Goal: Task Accomplishment & Management: Manage account settings

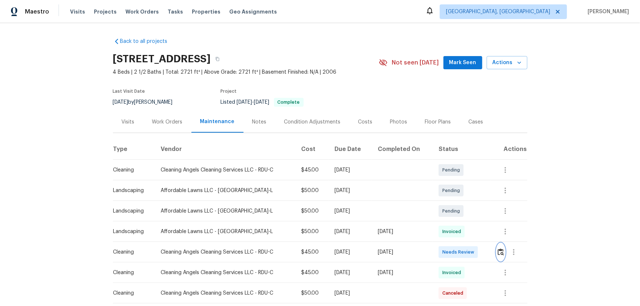
click at [455, 202] on img "button" at bounding box center [501, 252] width 6 height 7
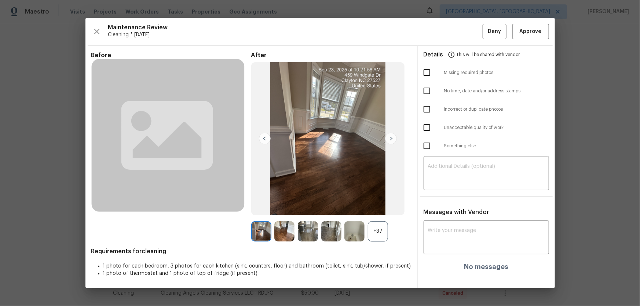
click at [384, 202] on div "+37" at bounding box center [378, 231] width 20 height 20
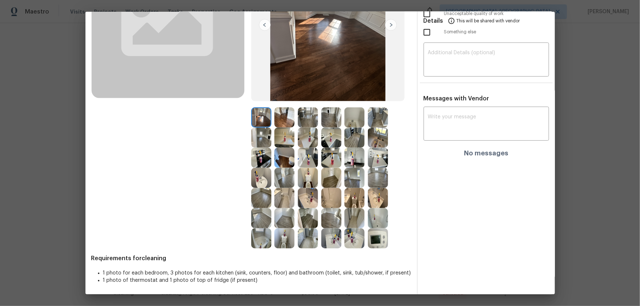
scroll to position [108, 0]
click at [310, 179] on img at bounding box center [308, 178] width 20 height 20
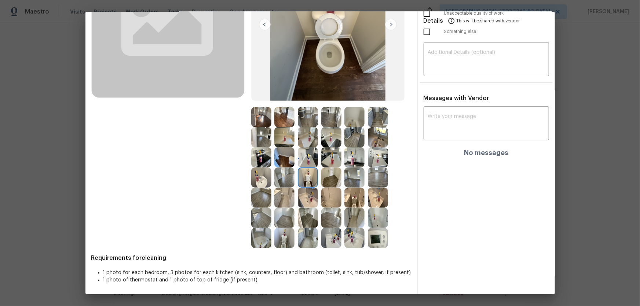
click at [352, 202] on img at bounding box center [354, 198] width 20 height 20
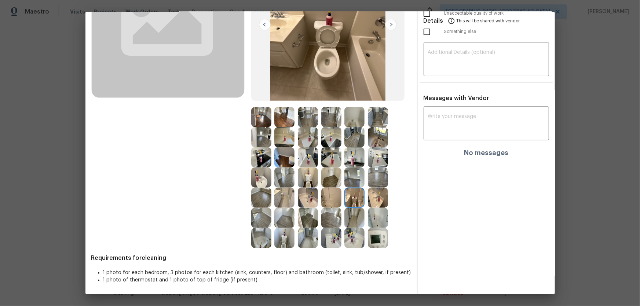
click at [285, 202] on img at bounding box center [284, 238] width 20 height 20
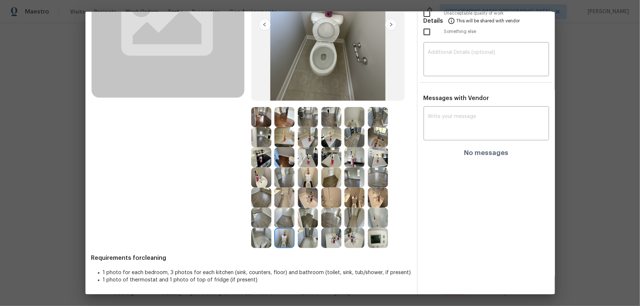
click at [266, 178] on img at bounding box center [261, 178] width 20 height 20
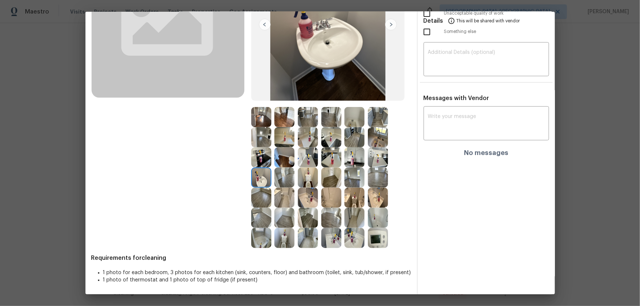
click at [316, 198] on div at bounding box center [309, 198] width 23 height 20
click at [366, 202] on div at bounding box center [355, 198] width 23 height 20
click at [333, 202] on img at bounding box center [331, 198] width 20 height 20
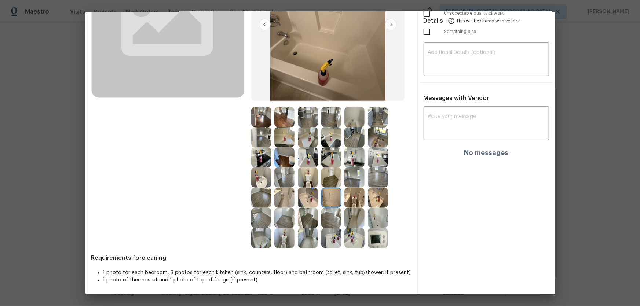
click at [376, 202] on img at bounding box center [378, 218] width 20 height 20
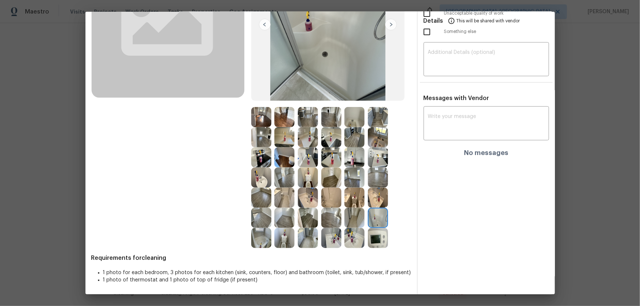
click at [377, 202] on img at bounding box center [378, 238] width 20 height 20
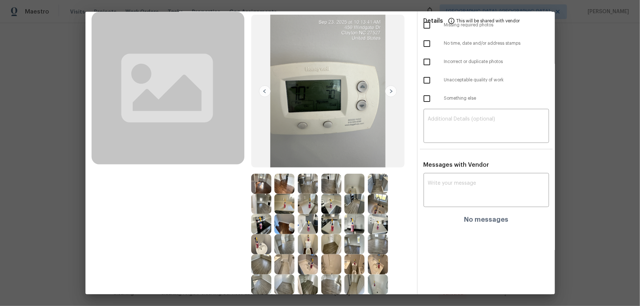
scroll to position [75, 0]
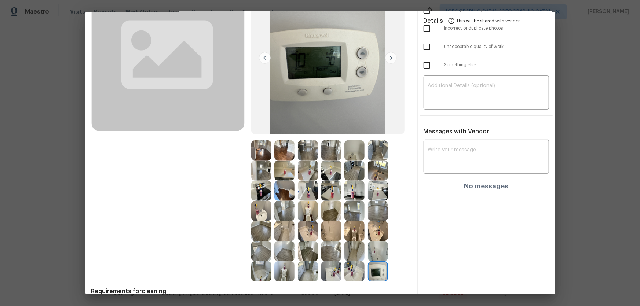
click at [259, 202] on img at bounding box center [261, 231] width 20 height 20
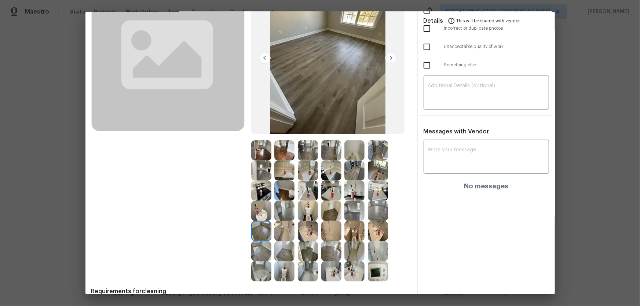
click at [258, 202] on img at bounding box center [261, 251] width 20 height 20
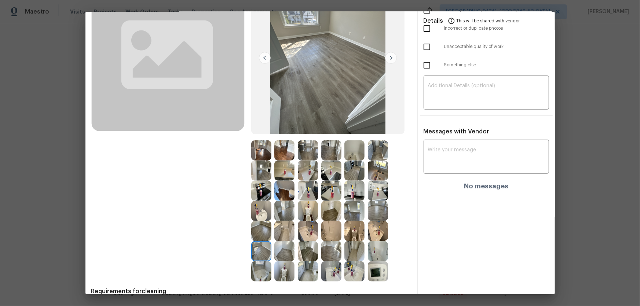
click at [286, 202] on img at bounding box center [284, 251] width 20 height 20
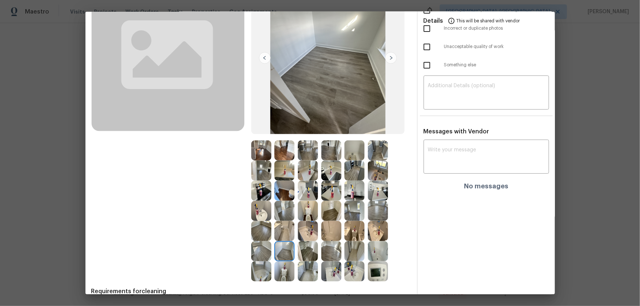
click at [288, 202] on img at bounding box center [284, 211] width 20 height 20
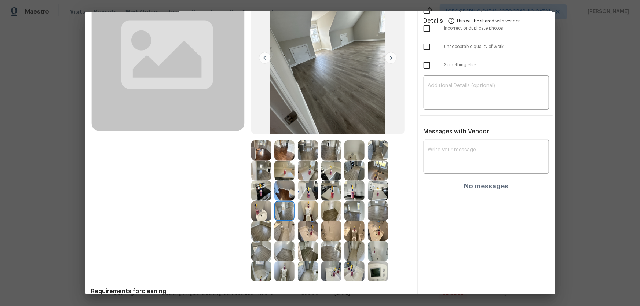
click at [304, 202] on img at bounding box center [308, 211] width 20 height 20
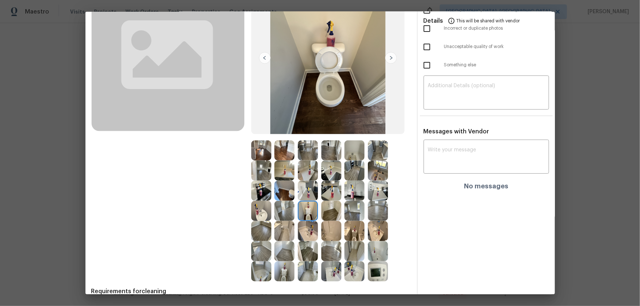
click at [330, 202] on img at bounding box center [331, 211] width 20 height 20
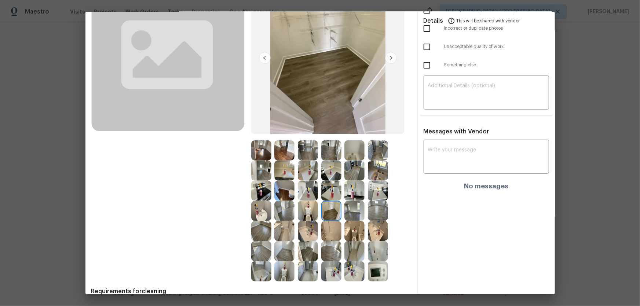
click at [336, 197] on img at bounding box center [331, 191] width 20 height 20
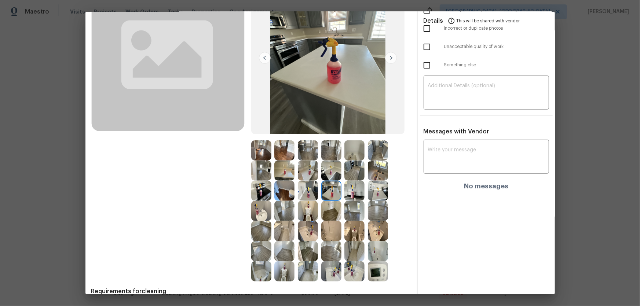
click at [331, 177] on img at bounding box center [331, 171] width 20 height 20
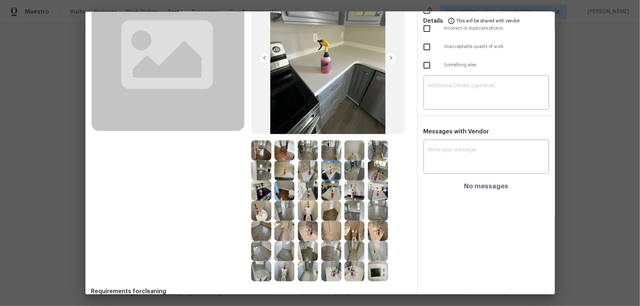
click at [338, 148] on img at bounding box center [331, 150] width 20 height 20
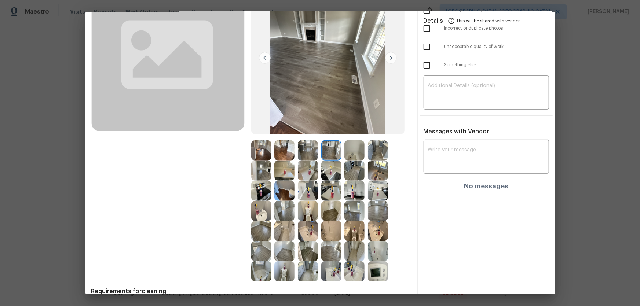
click at [372, 153] on img at bounding box center [378, 150] width 20 height 20
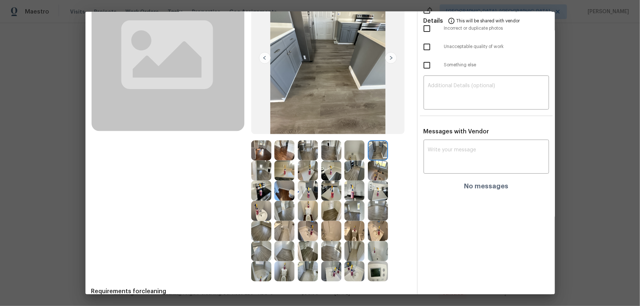
click at [386, 202] on img at bounding box center [378, 271] width 20 height 20
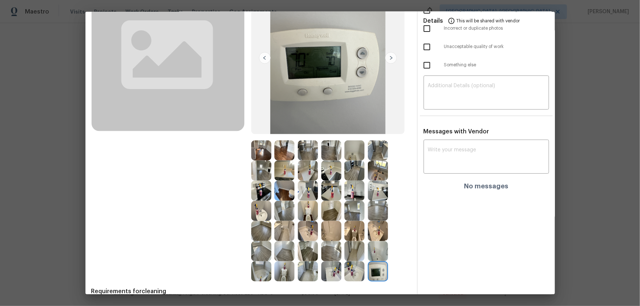
scroll to position [0, 0]
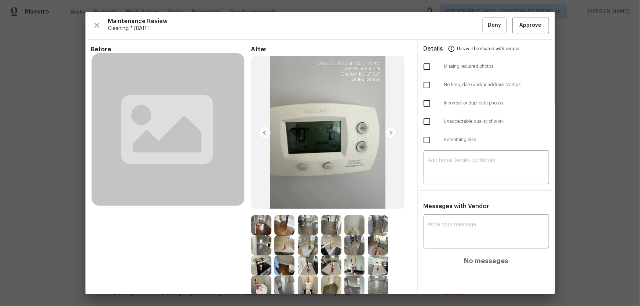
click at [455, 40] on div "Details This will be shared with vendor" at bounding box center [486, 49] width 125 height 18
click at [455, 29] on span "Approve" at bounding box center [531, 25] width 22 height 9
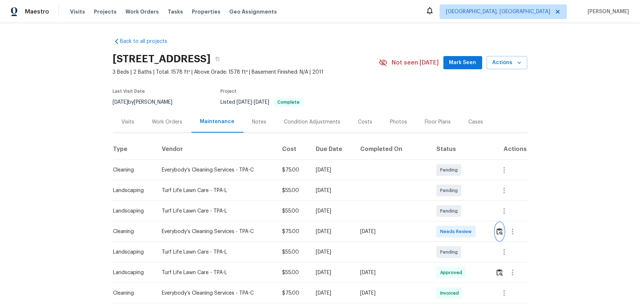
click at [455, 202] on img "button" at bounding box center [499, 231] width 6 height 7
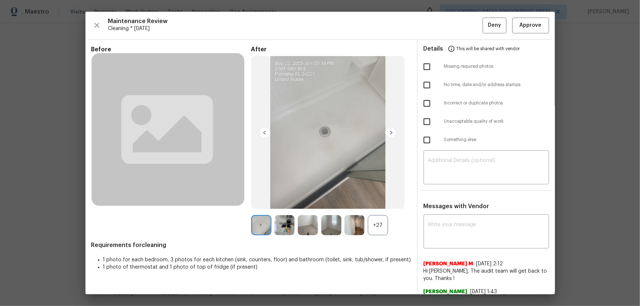
click at [382, 202] on div "+27" at bounding box center [378, 225] width 20 height 20
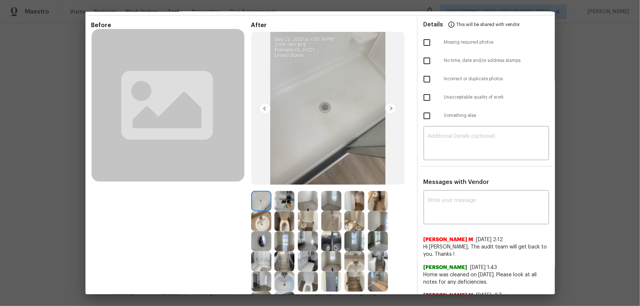
scroll to position [66, 0]
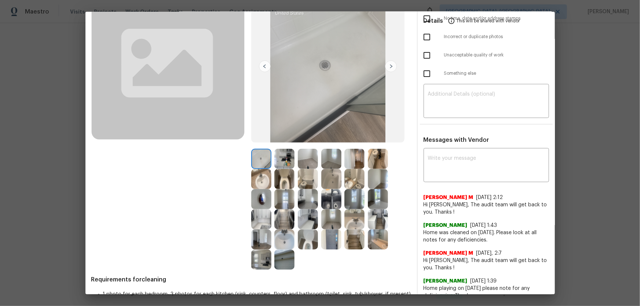
click at [284, 177] on img at bounding box center [284, 179] width 20 height 20
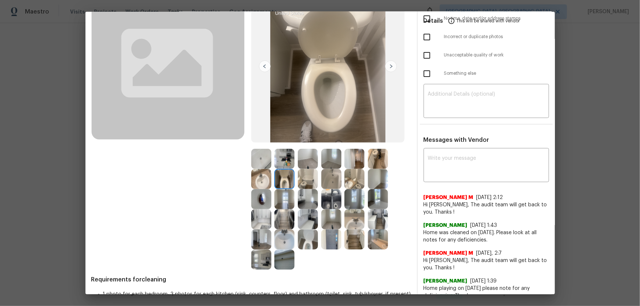
click at [307, 202] on img at bounding box center [308, 240] width 20 height 20
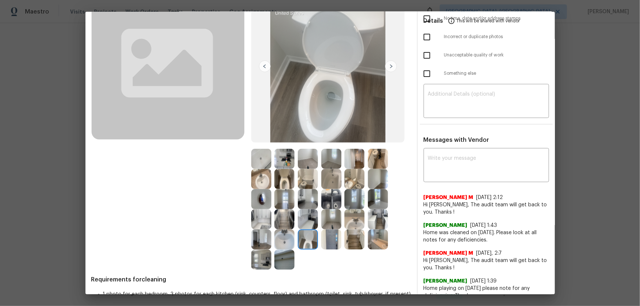
click at [285, 202] on img at bounding box center [284, 240] width 20 height 20
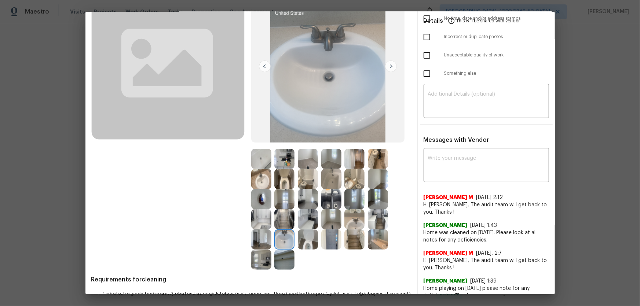
click at [257, 183] on img at bounding box center [261, 179] width 20 height 20
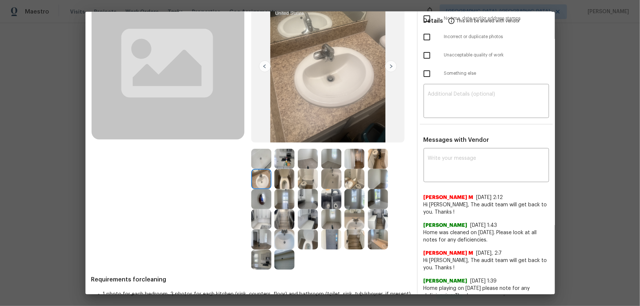
click at [260, 154] on img at bounding box center [261, 159] width 20 height 20
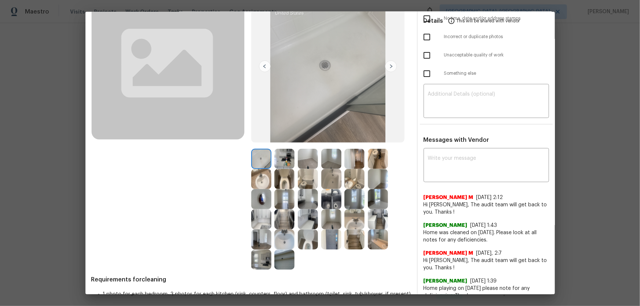
click at [330, 183] on img at bounding box center [331, 179] width 20 height 20
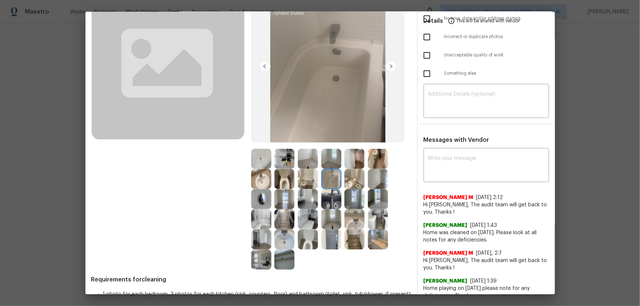
click at [330, 198] on img at bounding box center [331, 199] width 20 height 20
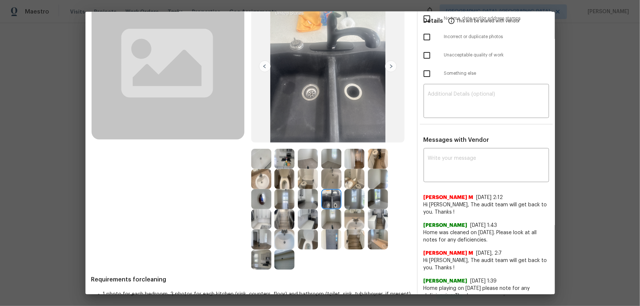
click at [348, 202] on img at bounding box center [354, 219] width 20 height 20
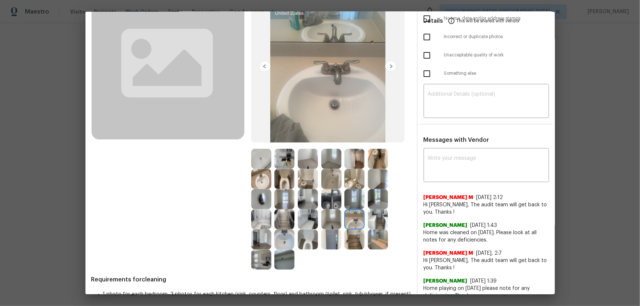
click at [307, 202] on img at bounding box center [308, 199] width 20 height 20
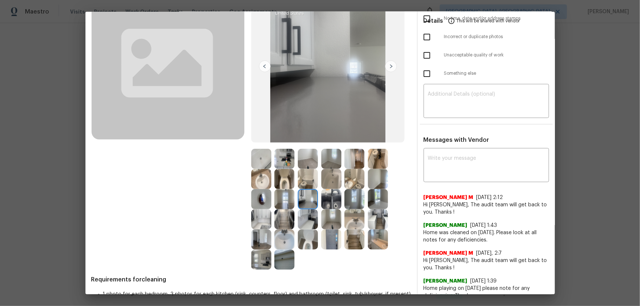
click at [309, 202] on img at bounding box center [308, 219] width 20 height 20
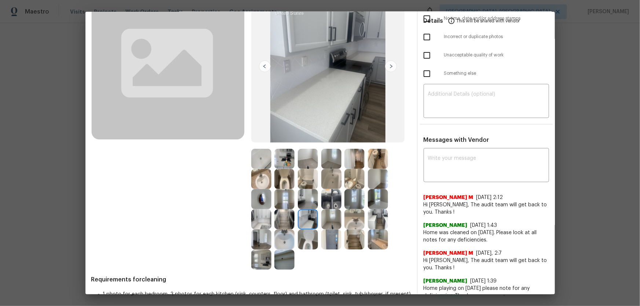
click at [332, 202] on img at bounding box center [331, 219] width 20 height 20
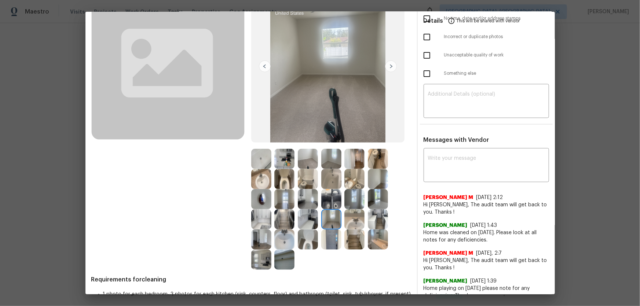
click at [327, 179] on img at bounding box center [331, 179] width 20 height 20
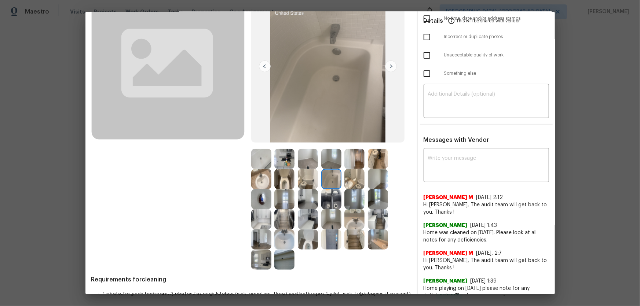
click at [310, 156] on img at bounding box center [308, 159] width 20 height 20
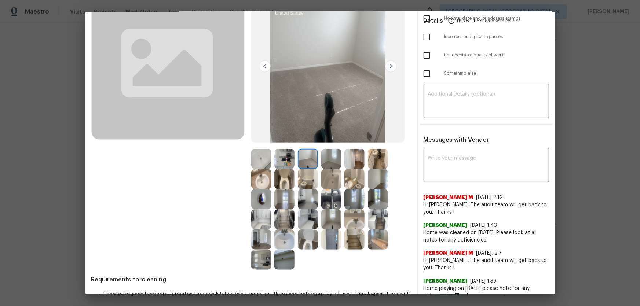
click at [321, 159] on img at bounding box center [331, 159] width 20 height 20
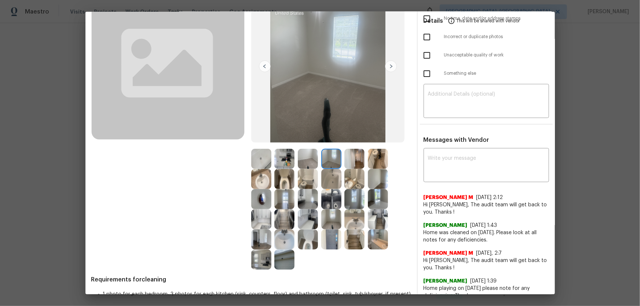
click at [370, 197] on img at bounding box center [378, 199] width 20 height 20
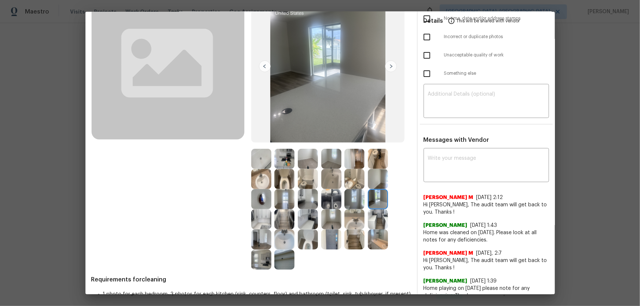
click at [374, 181] on img at bounding box center [378, 179] width 20 height 20
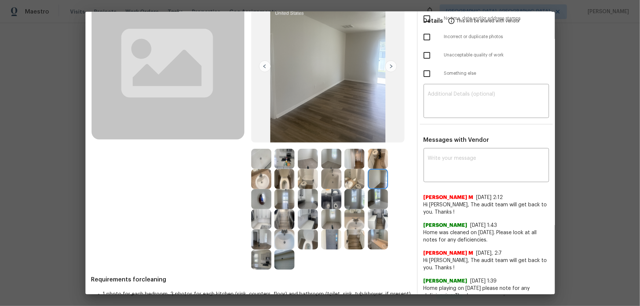
click at [333, 202] on img at bounding box center [331, 240] width 20 height 20
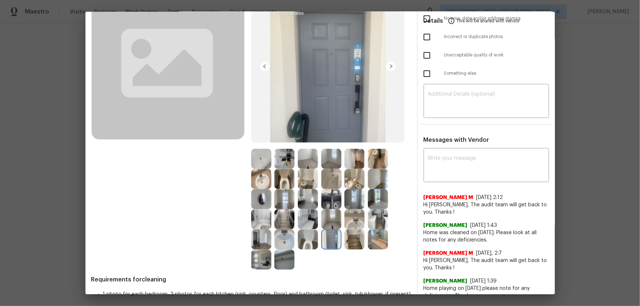
click at [284, 202] on img at bounding box center [284, 260] width 20 height 20
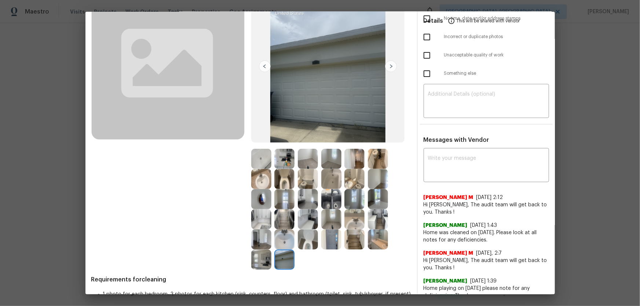
click at [282, 202] on img at bounding box center [284, 240] width 20 height 20
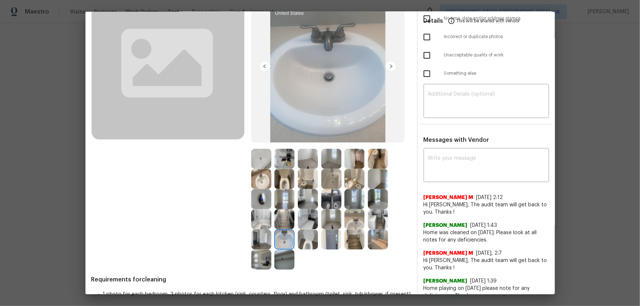
click at [282, 202] on img at bounding box center [284, 219] width 20 height 20
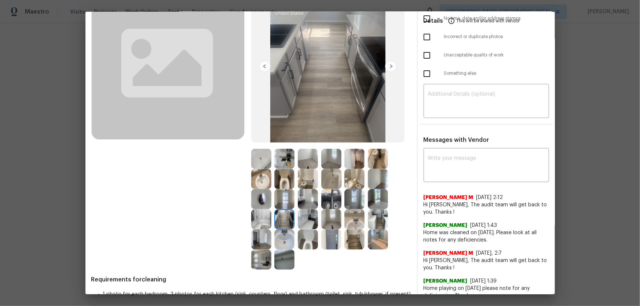
click at [288, 179] on img at bounding box center [284, 179] width 20 height 20
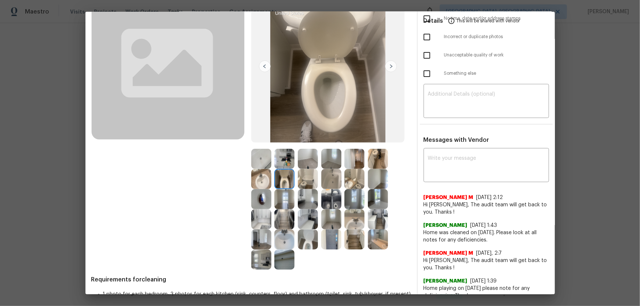
click at [305, 202] on img at bounding box center [308, 240] width 20 height 20
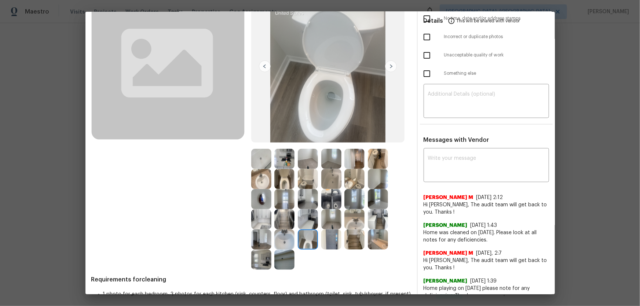
click at [290, 202] on img at bounding box center [284, 240] width 20 height 20
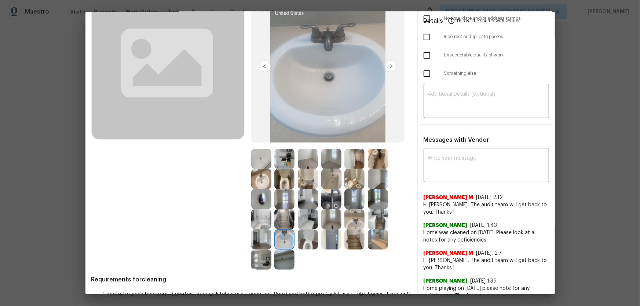
click at [260, 181] on img at bounding box center [261, 179] width 20 height 20
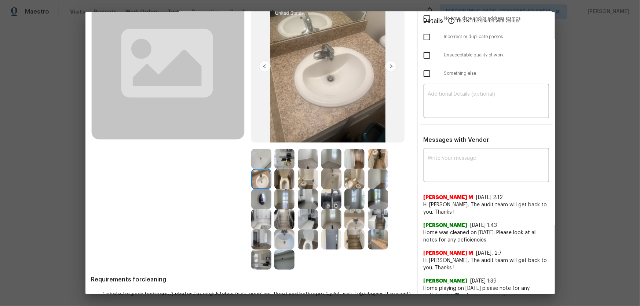
click at [256, 158] on img at bounding box center [261, 159] width 20 height 20
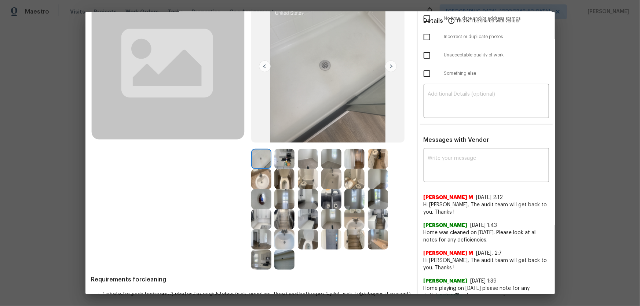
click at [331, 172] on img at bounding box center [331, 179] width 20 height 20
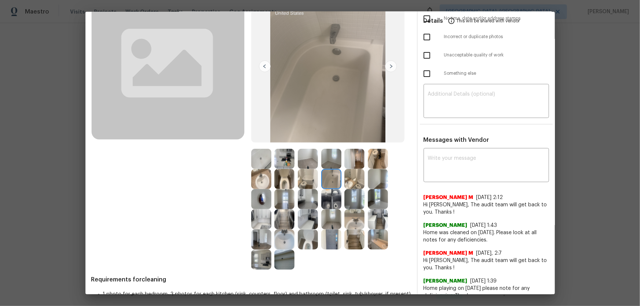
click at [327, 195] on img at bounding box center [331, 199] width 20 height 20
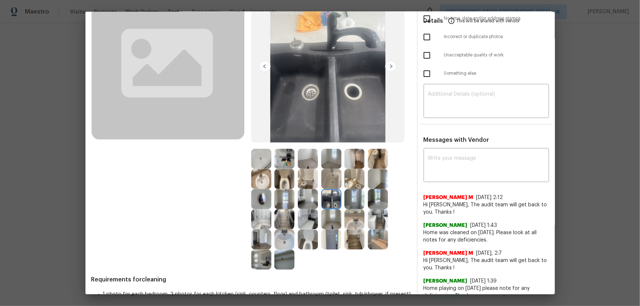
click at [309, 198] on img at bounding box center [308, 199] width 20 height 20
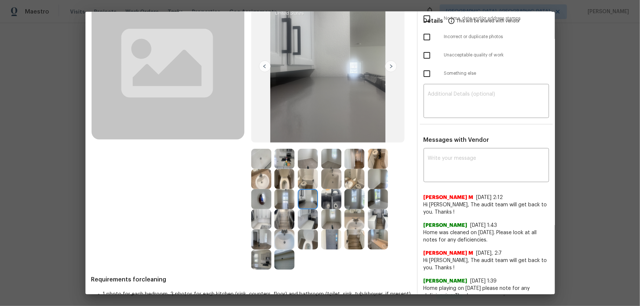
click at [305, 202] on img at bounding box center [308, 219] width 20 height 20
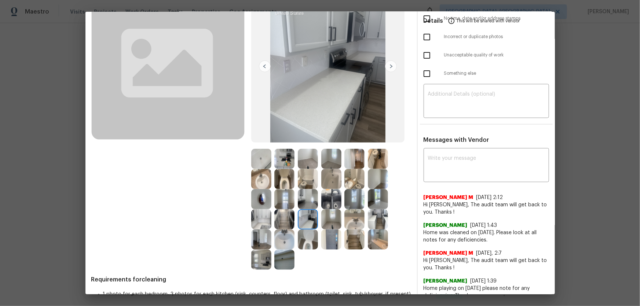
click at [282, 202] on img at bounding box center [284, 219] width 20 height 20
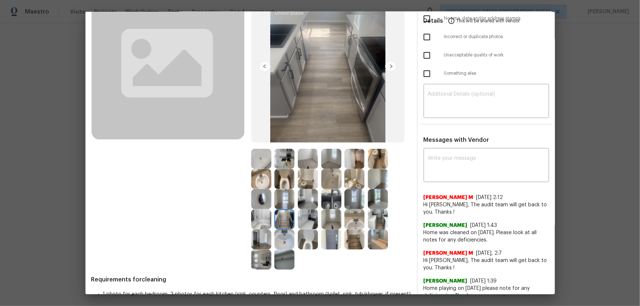
click at [282, 202] on img at bounding box center [284, 240] width 20 height 20
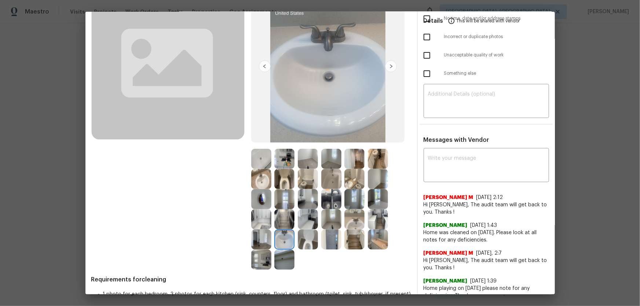
click at [265, 202] on img at bounding box center [261, 240] width 20 height 20
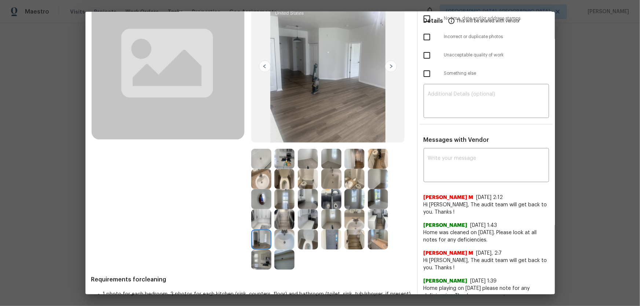
click at [260, 202] on img at bounding box center [261, 260] width 20 height 20
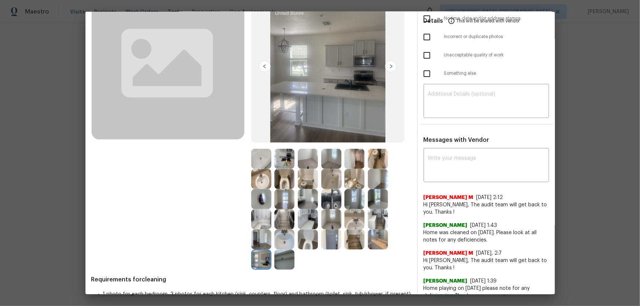
click at [274, 202] on img at bounding box center [284, 260] width 20 height 20
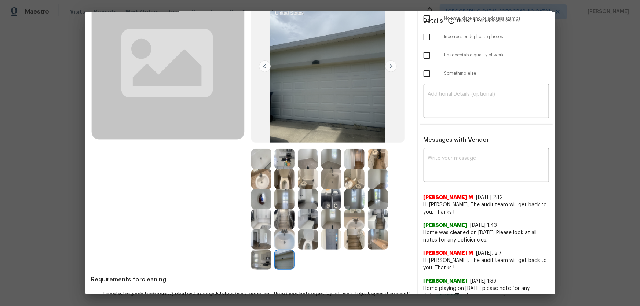
click at [327, 202] on img at bounding box center [331, 240] width 20 height 20
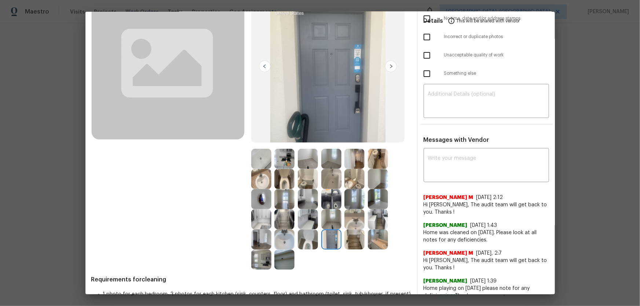
click at [352, 202] on img at bounding box center [354, 240] width 20 height 20
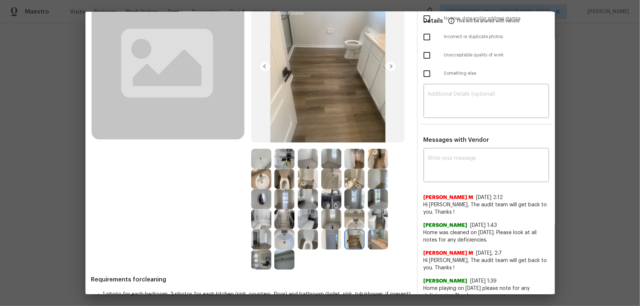
click at [353, 202] on img at bounding box center [354, 219] width 20 height 20
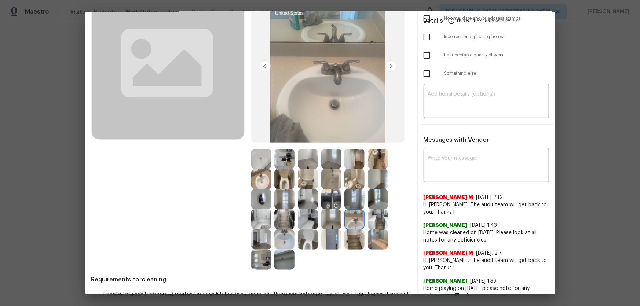
click at [374, 202] on img at bounding box center [378, 219] width 20 height 20
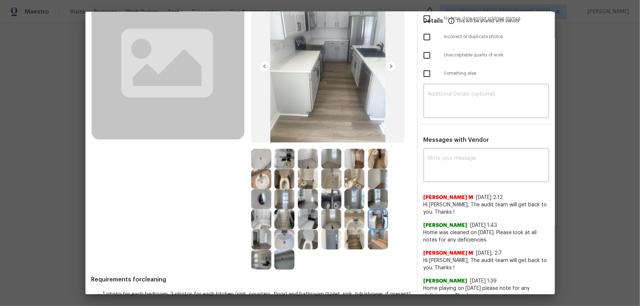
click at [372, 202] on img at bounding box center [378, 240] width 20 height 20
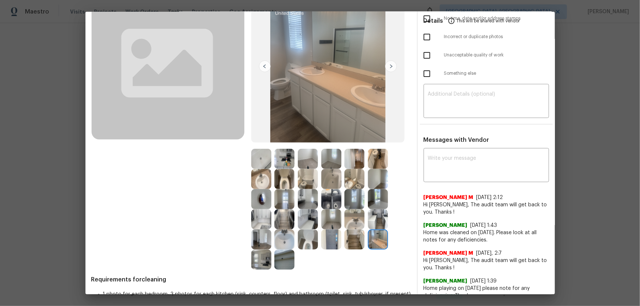
click at [335, 177] on img at bounding box center [331, 179] width 20 height 20
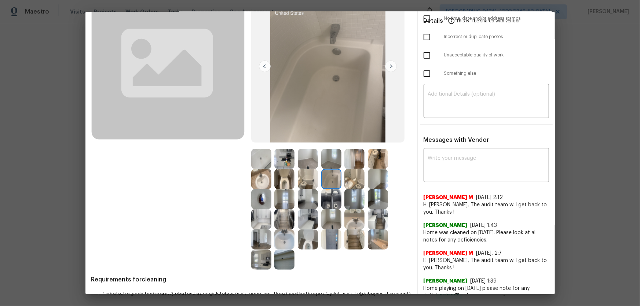
click at [303, 159] on img at bounding box center [308, 159] width 20 height 20
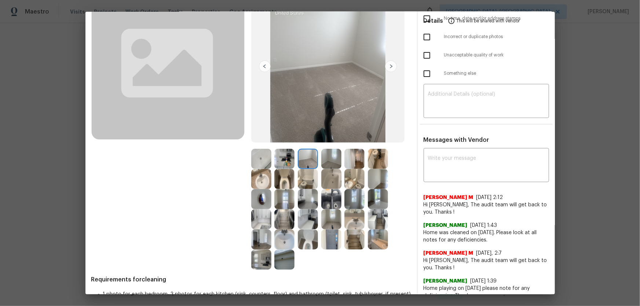
click at [331, 160] on img at bounding box center [331, 159] width 20 height 20
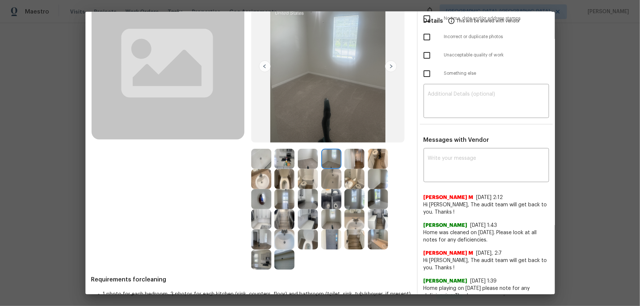
click at [374, 183] on img at bounding box center [378, 179] width 20 height 20
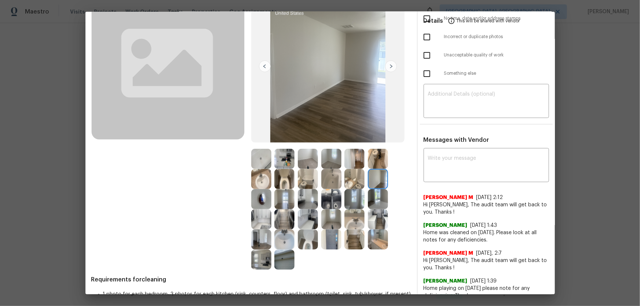
click at [374, 196] on img at bounding box center [378, 199] width 20 height 20
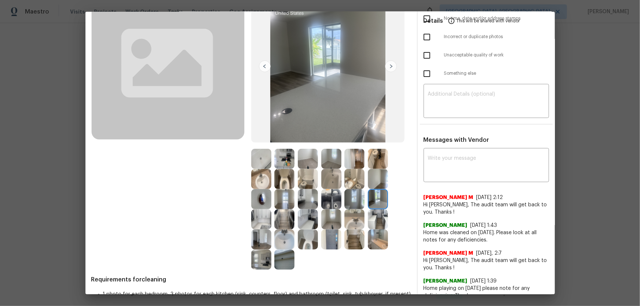
click at [354, 198] on img at bounding box center [354, 199] width 20 height 20
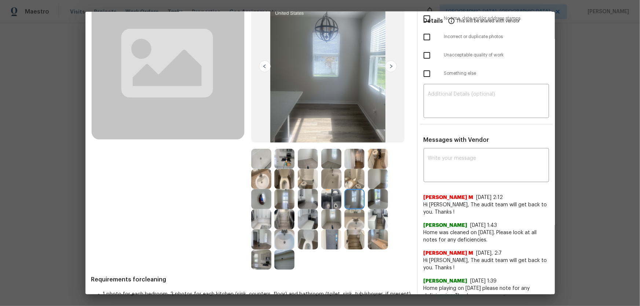
click at [337, 199] on img at bounding box center [331, 199] width 20 height 20
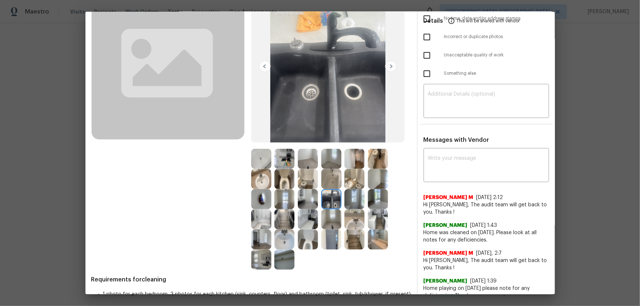
click at [316, 200] on img at bounding box center [308, 199] width 20 height 20
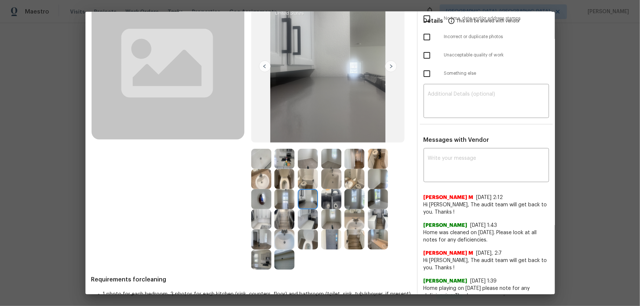
click at [287, 196] on img at bounding box center [284, 199] width 20 height 20
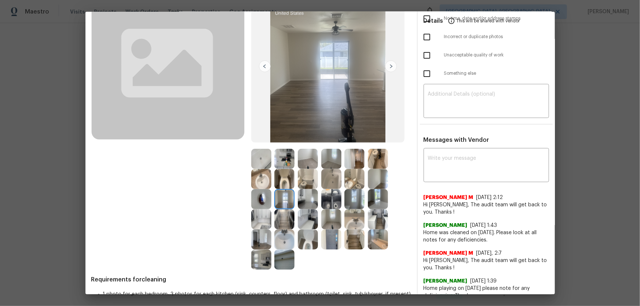
click at [278, 202] on img at bounding box center [284, 219] width 20 height 20
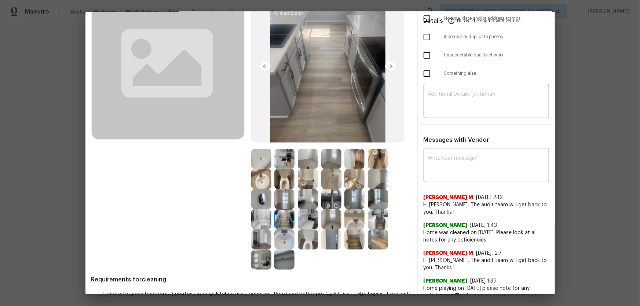
click at [298, 202] on img at bounding box center [308, 219] width 20 height 20
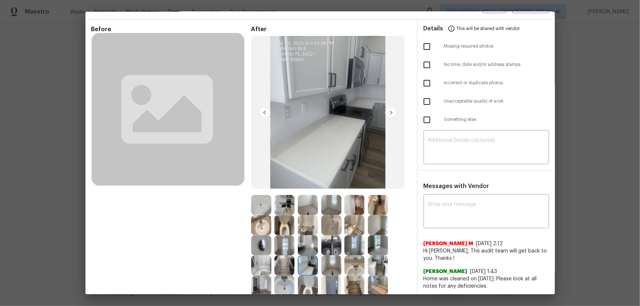
scroll to position [0, 0]
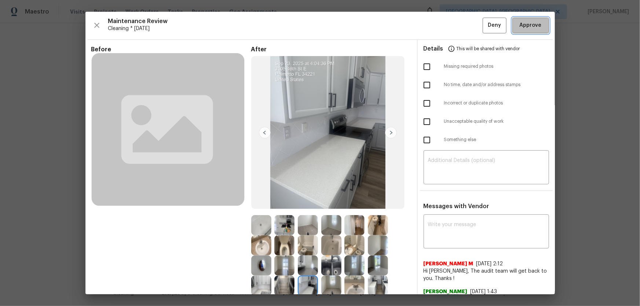
click at [455, 26] on span "Approve" at bounding box center [531, 25] width 22 height 9
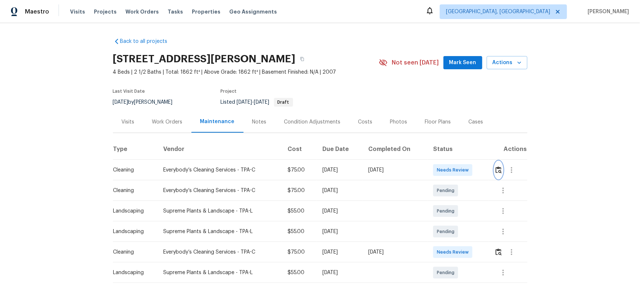
click at [455, 172] on button "button" at bounding box center [498, 170] width 8 height 18
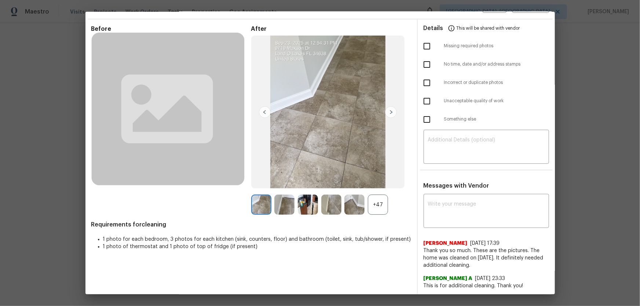
click at [380, 202] on div "+47" at bounding box center [378, 205] width 20 height 20
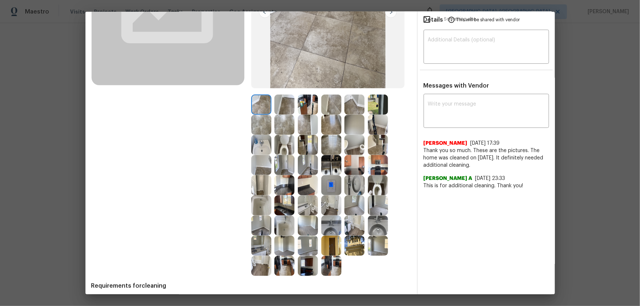
scroll to position [149, 0]
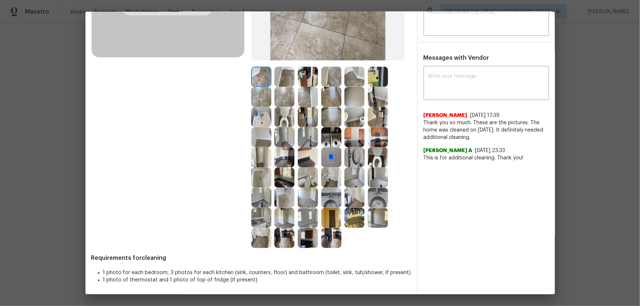
click at [279, 117] on img at bounding box center [284, 117] width 20 height 20
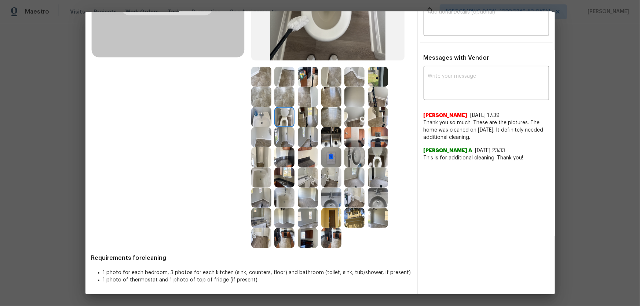
click at [371, 153] on img at bounding box center [378, 157] width 20 height 20
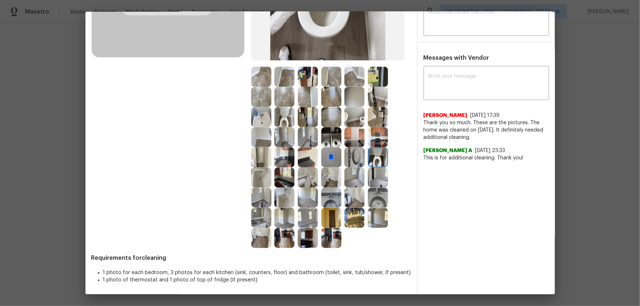
click at [285, 118] on img at bounding box center [284, 117] width 20 height 20
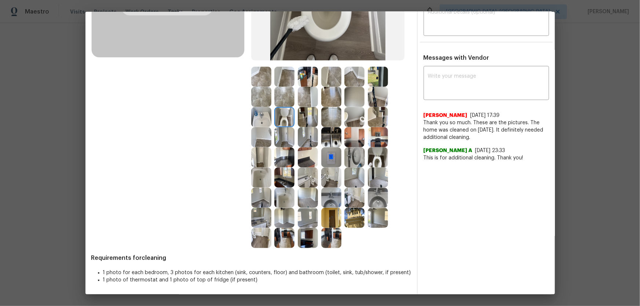
click at [370, 153] on img at bounding box center [378, 157] width 20 height 20
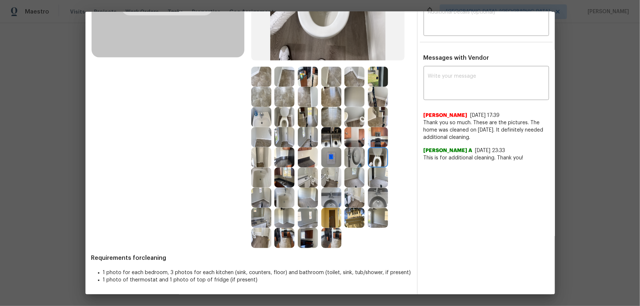
click at [359, 117] on img at bounding box center [354, 117] width 20 height 20
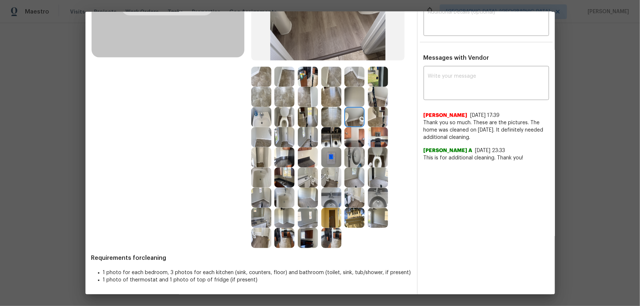
click at [368, 101] on img at bounding box center [378, 97] width 20 height 20
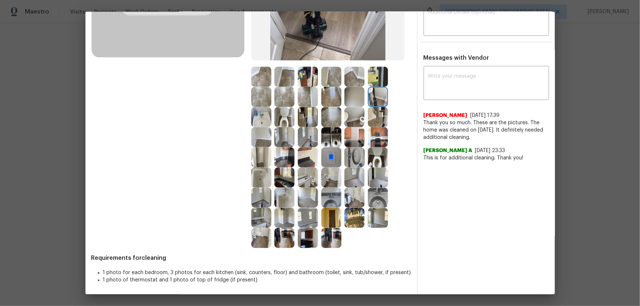
click at [330, 138] on img at bounding box center [331, 137] width 20 height 20
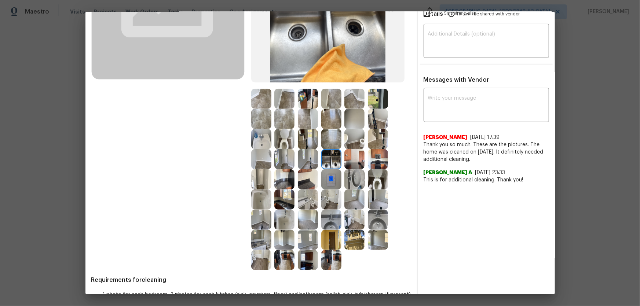
scroll to position [115, 0]
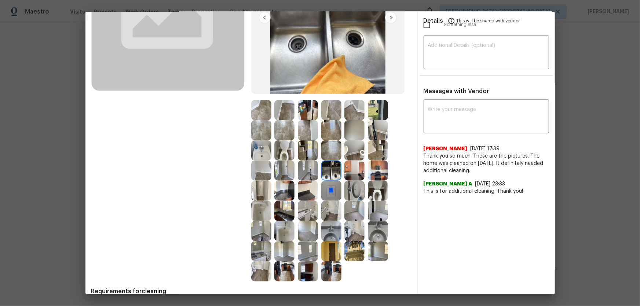
click at [285, 148] on img at bounding box center [284, 150] width 20 height 20
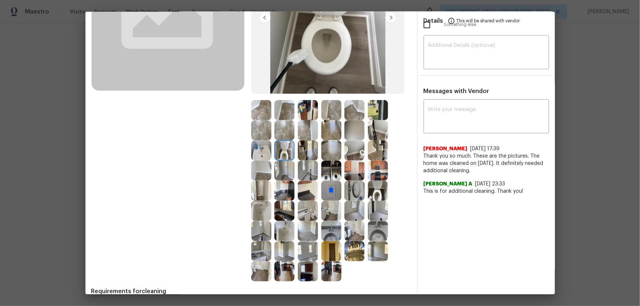
click at [374, 191] on img at bounding box center [378, 191] width 20 height 20
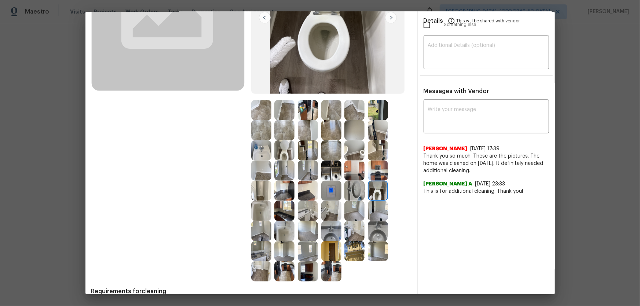
click at [282, 150] on img at bounding box center [284, 150] width 20 height 20
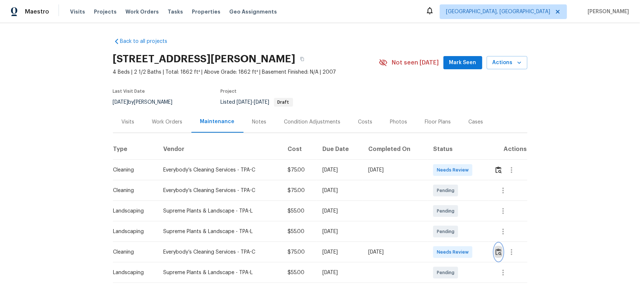
click at [455, 202] on img "button" at bounding box center [498, 252] width 6 height 7
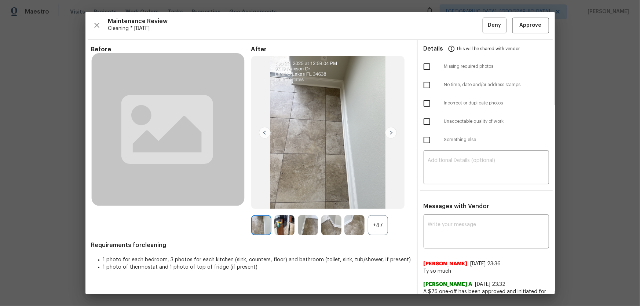
click at [371, 202] on div "+47" at bounding box center [378, 225] width 20 height 20
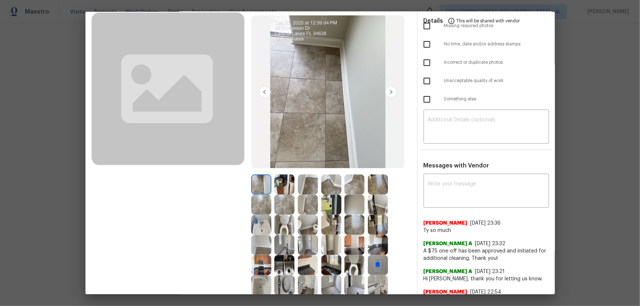
scroll to position [133, 0]
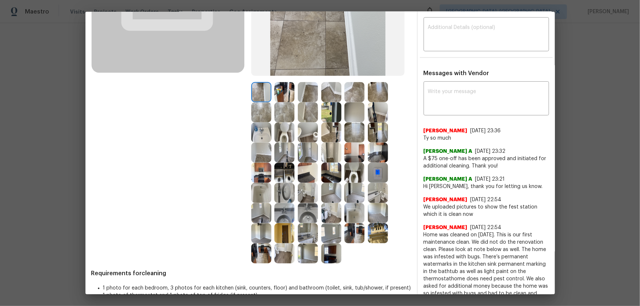
click at [284, 135] on img at bounding box center [284, 132] width 20 height 20
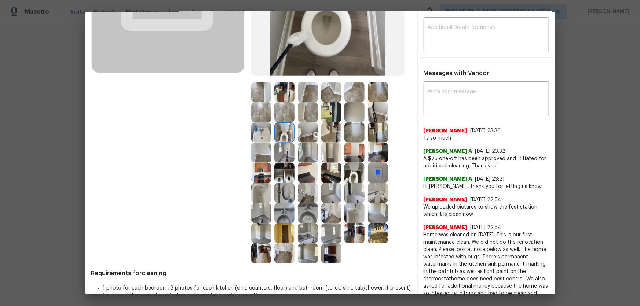
click at [360, 177] on img at bounding box center [354, 173] width 20 height 20
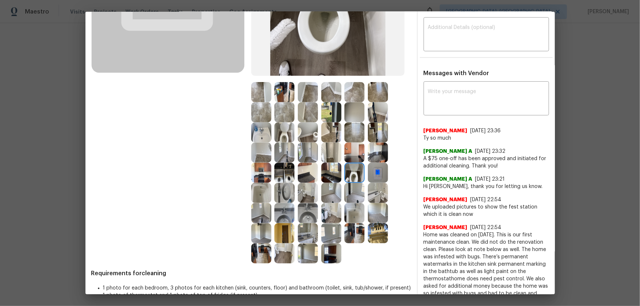
click at [329, 199] on img at bounding box center [331, 193] width 20 height 20
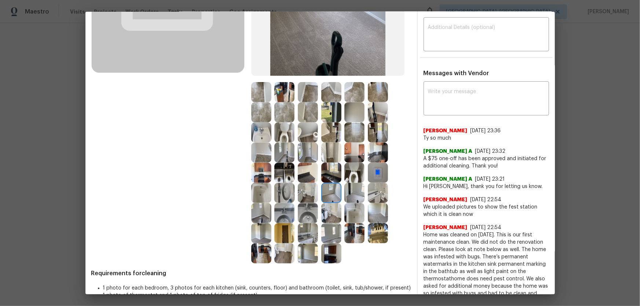
click at [348, 199] on img at bounding box center [354, 193] width 20 height 20
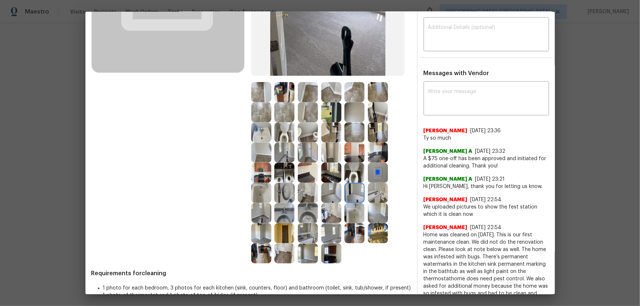
click at [379, 202] on img at bounding box center [378, 213] width 20 height 20
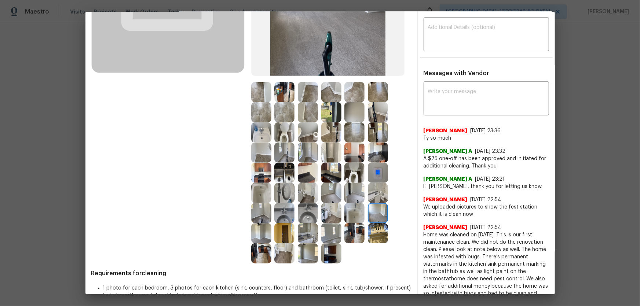
click at [277, 111] on img at bounding box center [284, 112] width 20 height 20
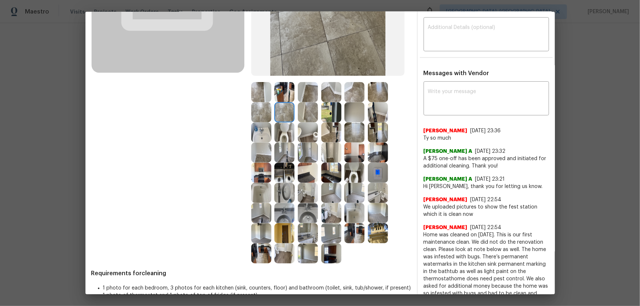
click at [264, 111] on img at bounding box center [261, 112] width 20 height 20
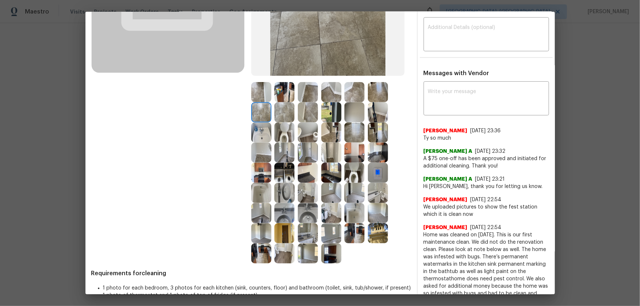
click at [274, 107] on img at bounding box center [284, 112] width 20 height 20
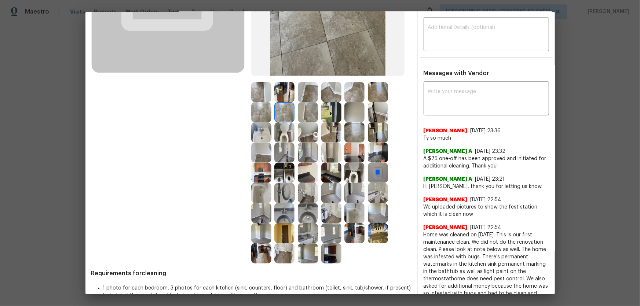
click at [317, 109] on div at bounding box center [309, 112] width 23 height 20
click at [326, 119] on img at bounding box center [331, 112] width 20 height 20
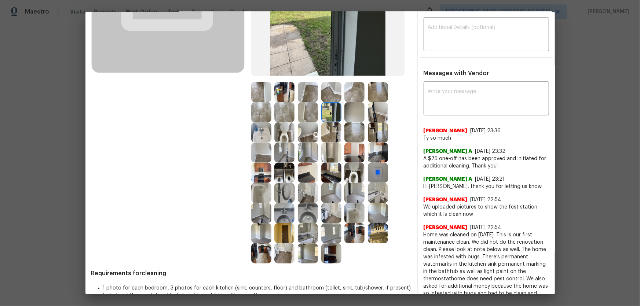
click at [309, 128] on img at bounding box center [308, 132] width 20 height 20
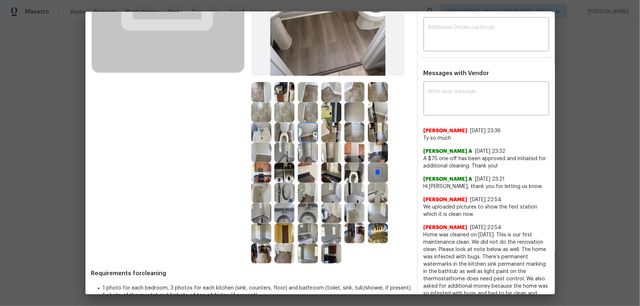
click at [290, 136] on img at bounding box center [284, 132] width 20 height 20
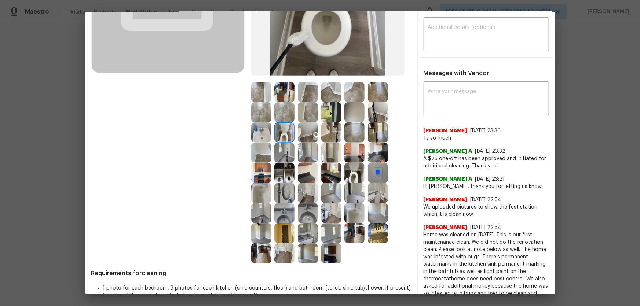
click at [265, 131] on img at bounding box center [261, 132] width 20 height 20
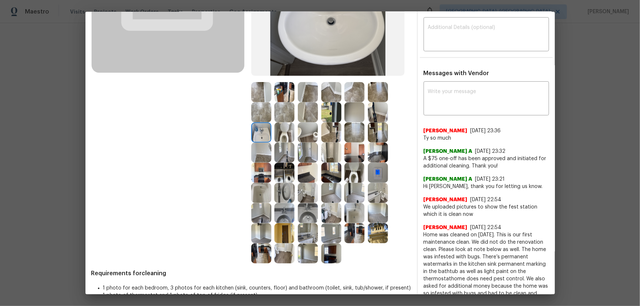
click at [279, 190] on img at bounding box center [284, 193] width 20 height 20
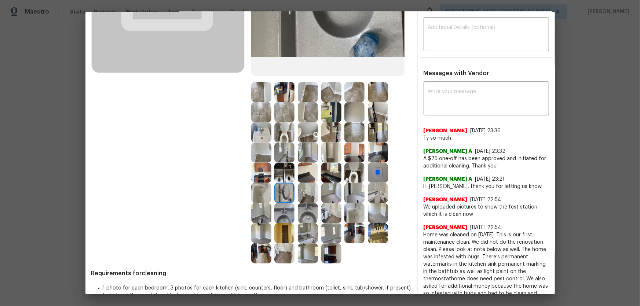
click at [286, 202] on img at bounding box center [284, 213] width 20 height 20
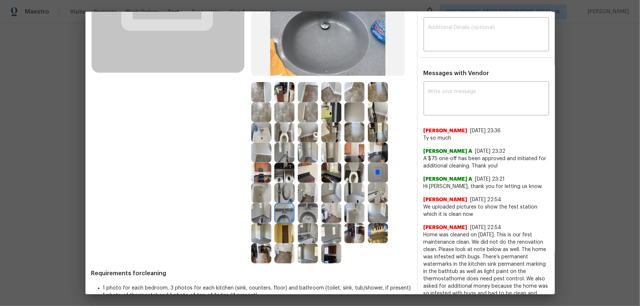
click at [301, 202] on img at bounding box center [308, 213] width 20 height 20
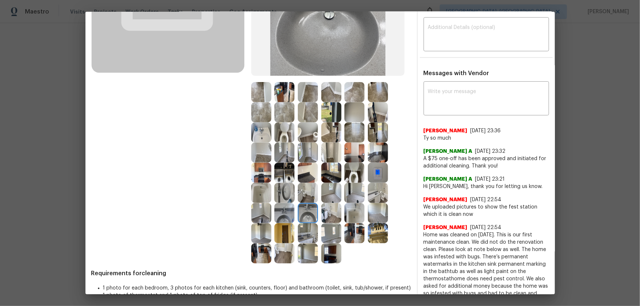
click at [325, 202] on img at bounding box center [331, 233] width 20 height 20
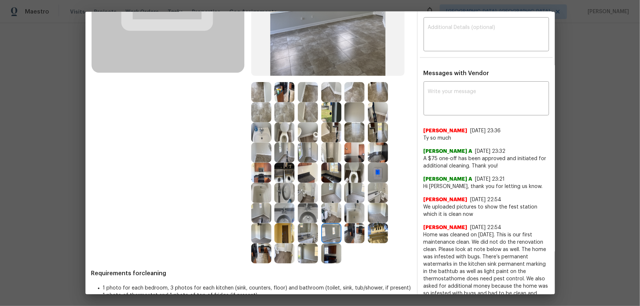
click at [352, 202] on img at bounding box center [354, 233] width 20 height 20
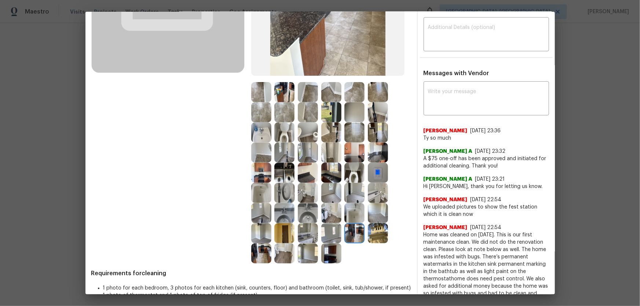
click at [370, 202] on img at bounding box center [378, 213] width 20 height 20
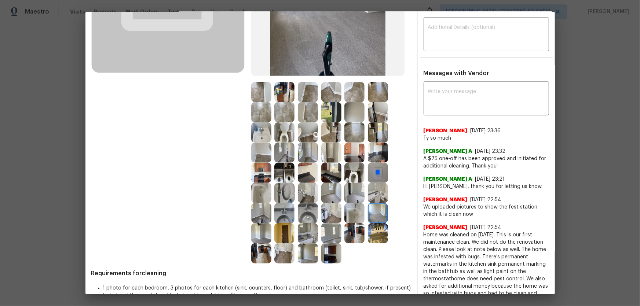
click at [355, 202] on img at bounding box center [354, 213] width 20 height 20
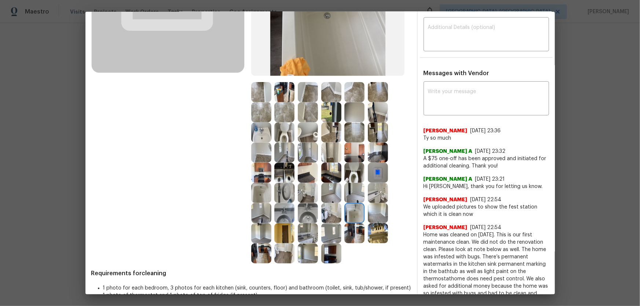
click at [347, 202] on img at bounding box center [354, 213] width 20 height 20
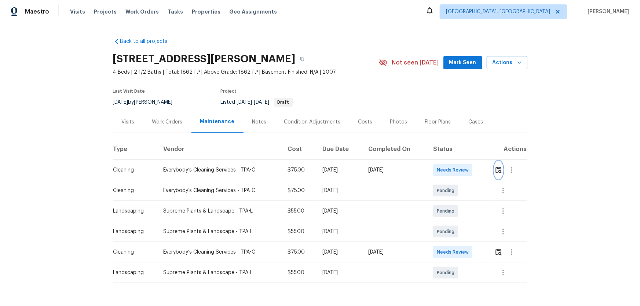
click at [455, 178] on button "button" at bounding box center [498, 170] width 8 height 18
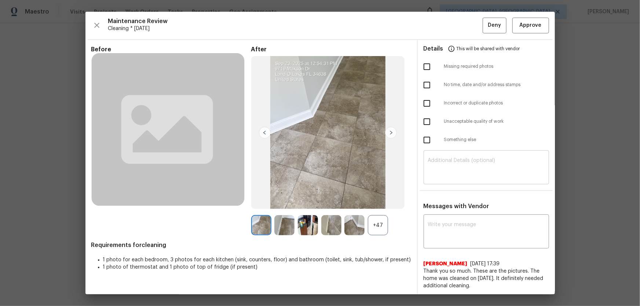
scroll to position [21, 0]
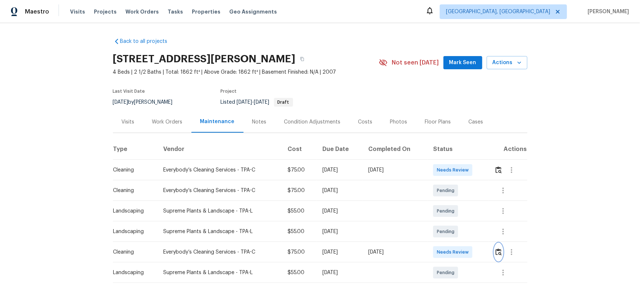
click at [455, 202] on img "button" at bounding box center [498, 252] width 6 height 7
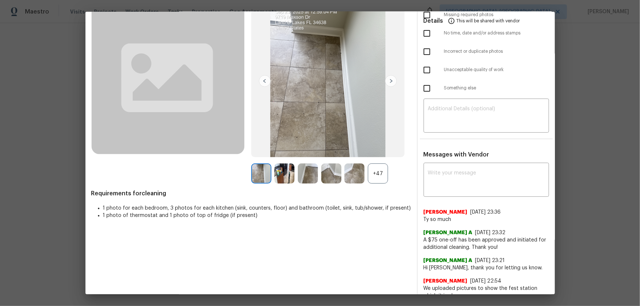
scroll to position [133, 0]
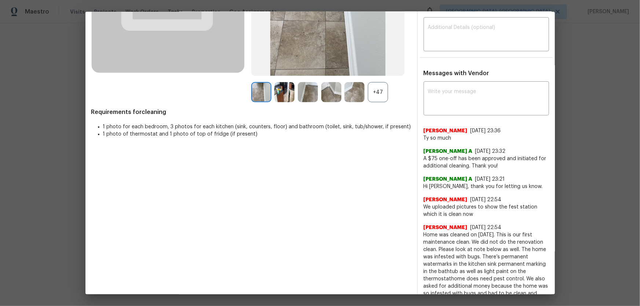
click at [374, 95] on div "+47" at bounding box center [378, 92] width 20 height 20
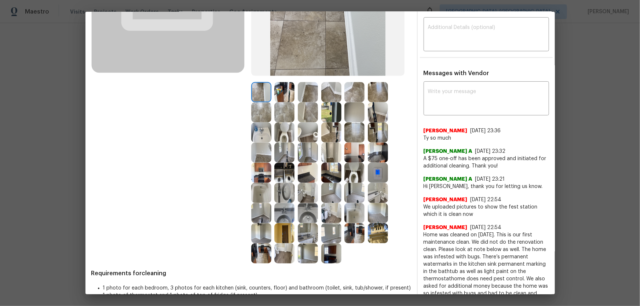
scroll to position [166, 0]
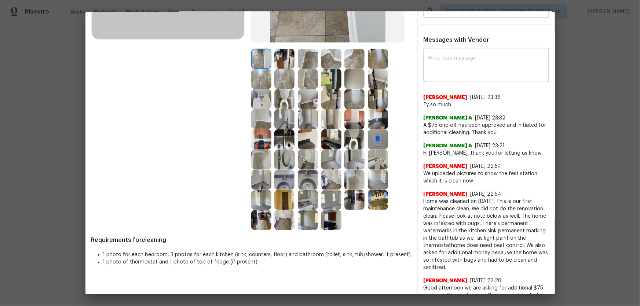
click at [351, 136] on img at bounding box center [354, 139] width 20 height 20
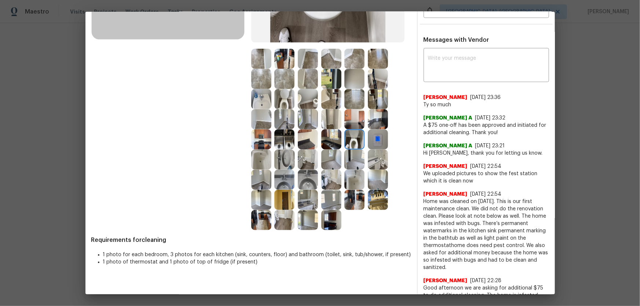
click at [287, 101] on img at bounding box center [284, 99] width 20 height 20
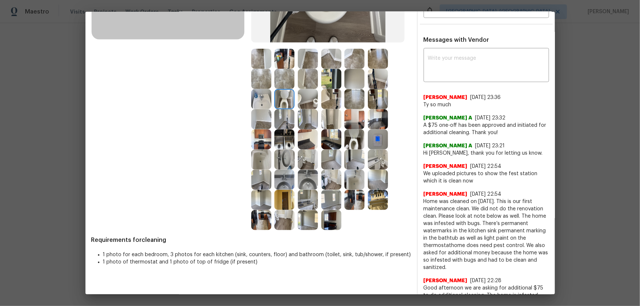
drag, startPoint x: 305, startPoint y: 183, endPoint x: 283, endPoint y: 180, distance: 21.5
click at [304, 183] on img at bounding box center [308, 180] width 20 height 20
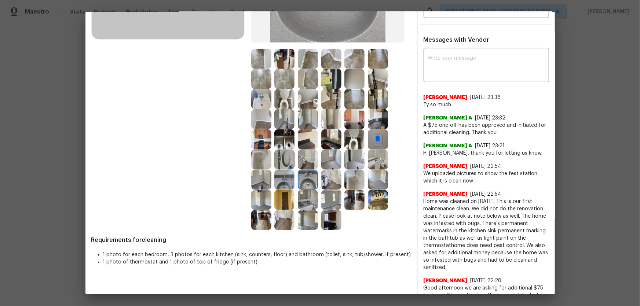
click at [280, 180] on img at bounding box center [284, 180] width 20 height 20
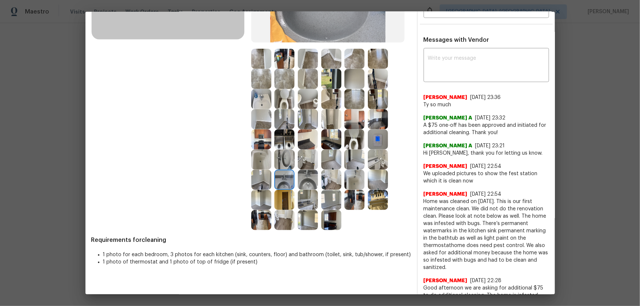
click at [284, 157] on img at bounding box center [284, 160] width 20 height 20
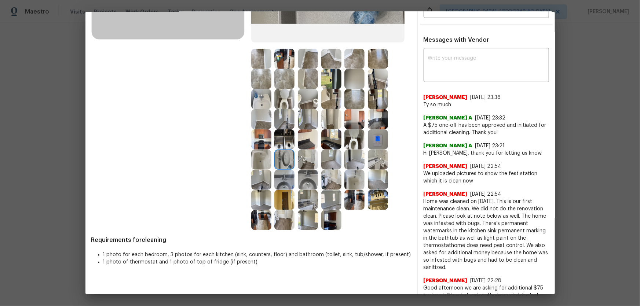
click at [264, 154] on img at bounding box center [261, 160] width 20 height 20
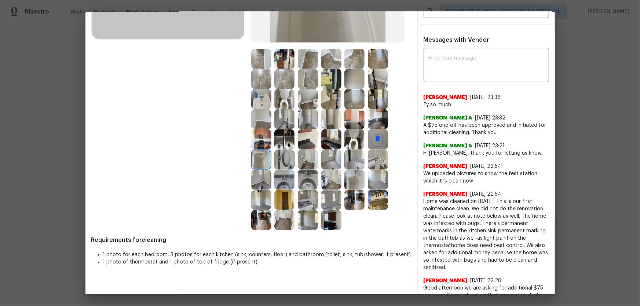
click at [349, 182] on img at bounding box center [354, 180] width 20 height 20
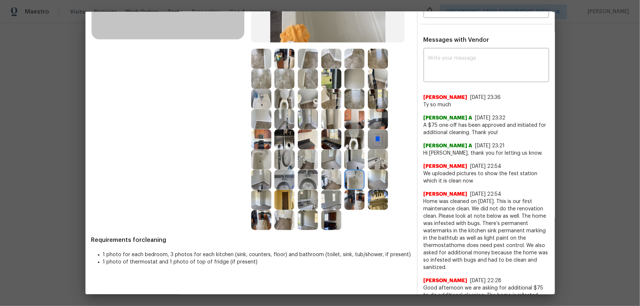
click at [371, 180] on img at bounding box center [378, 180] width 20 height 20
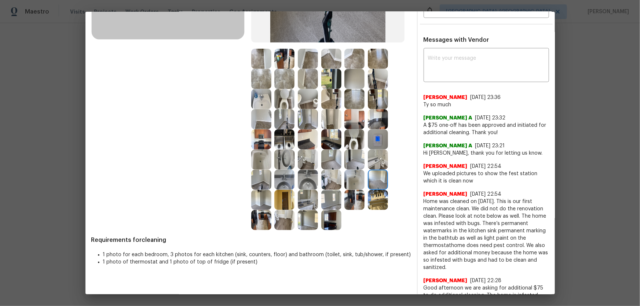
click at [370, 162] on img at bounding box center [378, 160] width 20 height 20
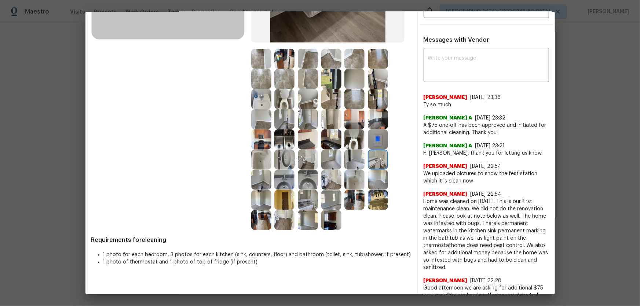
click at [307, 70] on img at bounding box center [308, 79] width 20 height 20
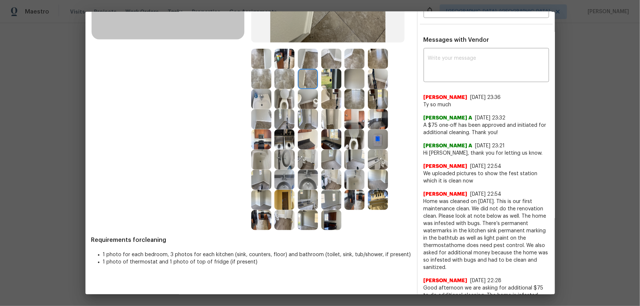
click at [310, 136] on img at bounding box center [308, 139] width 20 height 20
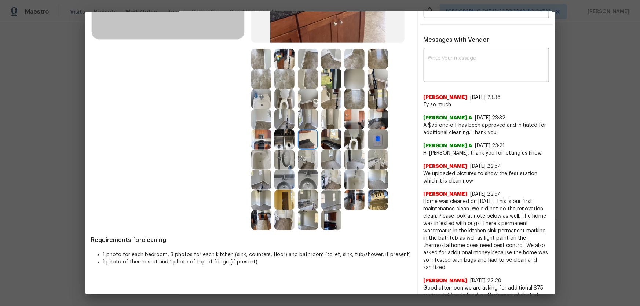
click at [333, 140] on img at bounding box center [331, 139] width 20 height 20
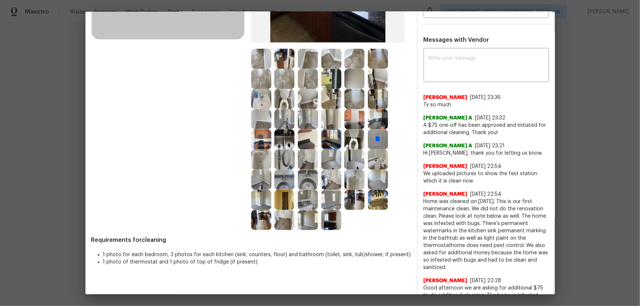
click at [326, 159] on img at bounding box center [331, 160] width 20 height 20
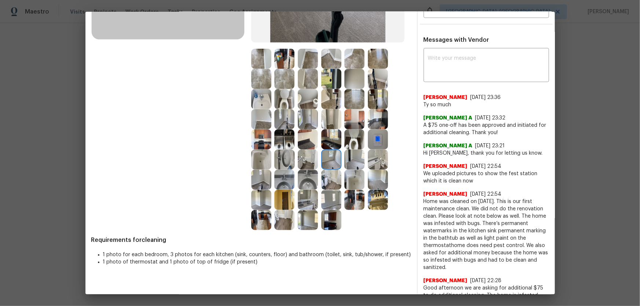
click at [286, 140] on img at bounding box center [284, 139] width 20 height 20
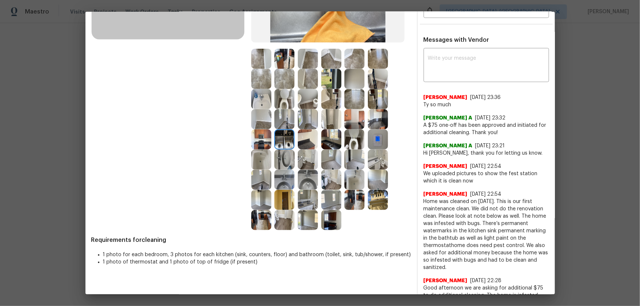
click at [285, 122] on img at bounding box center [284, 119] width 20 height 20
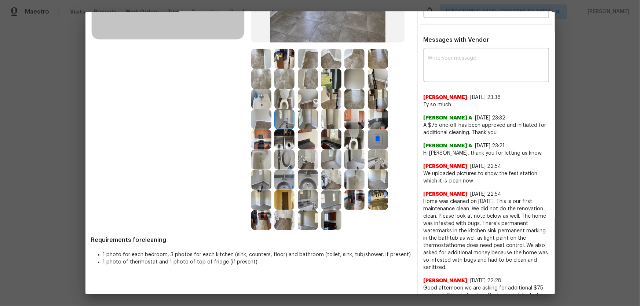
click at [267, 122] on img at bounding box center [261, 119] width 20 height 20
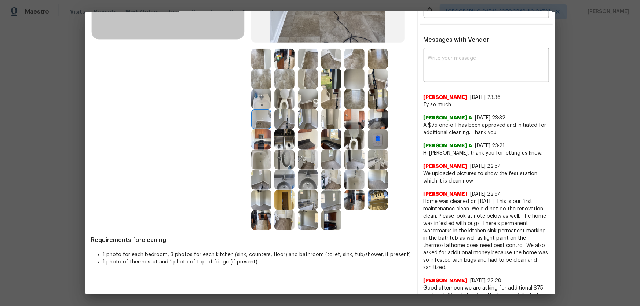
click at [288, 122] on img at bounding box center [284, 119] width 20 height 20
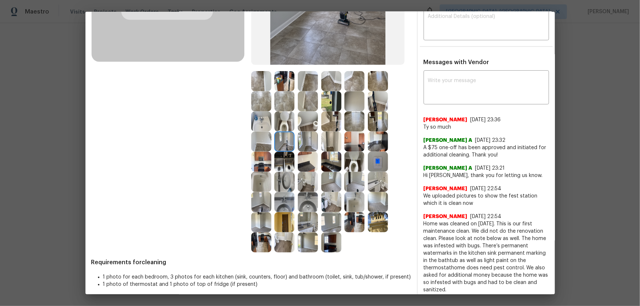
scroll to position [133, 0]
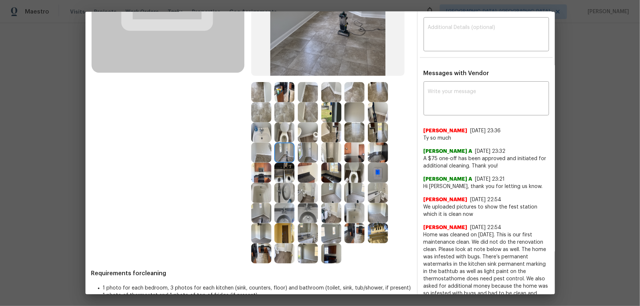
click at [308, 153] on img at bounding box center [308, 153] width 20 height 20
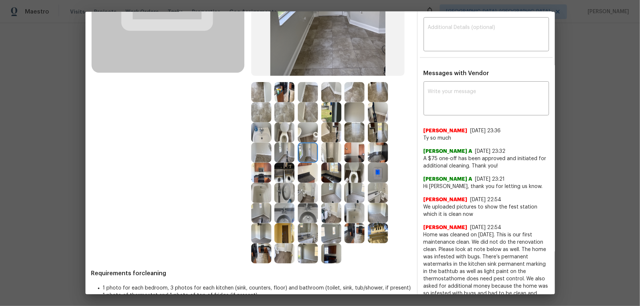
click at [305, 180] on img at bounding box center [308, 173] width 20 height 20
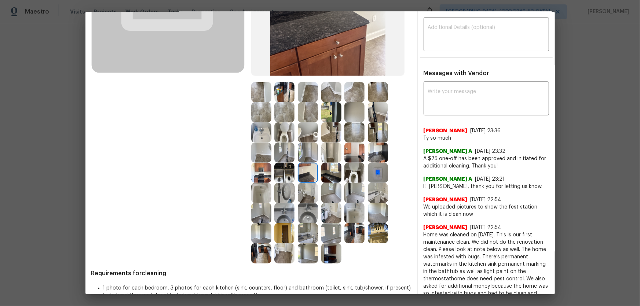
click at [332, 179] on img at bounding box center [331, 173] width 20 height 20
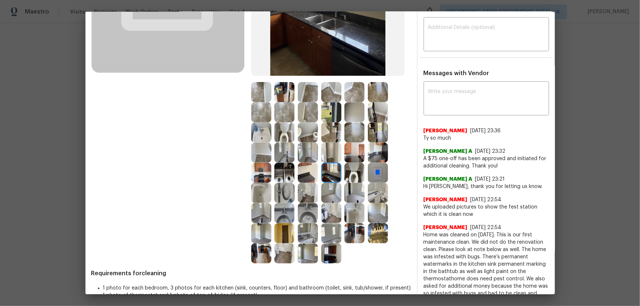
click at [345, 175] on img at bounding box center [354, 173] width 20 height 20
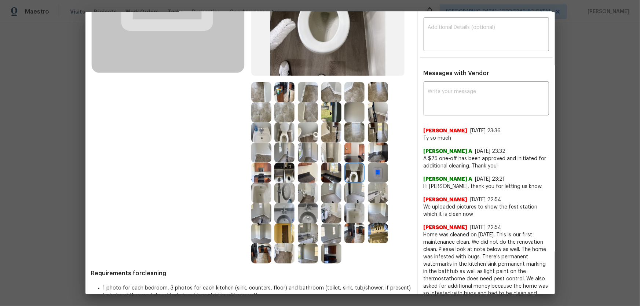
click at [387, 175] on div at bounding box center [379, 173] width 23 height 20
click at [373, 180] on img at bounding box center [378, 173] width 20 height 20
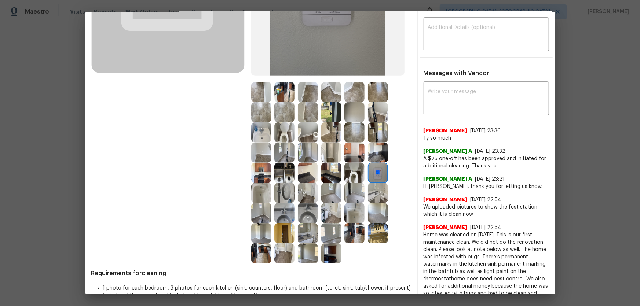
click at [304, 130] on img at bounding box center [308, 132] width 20 height 20
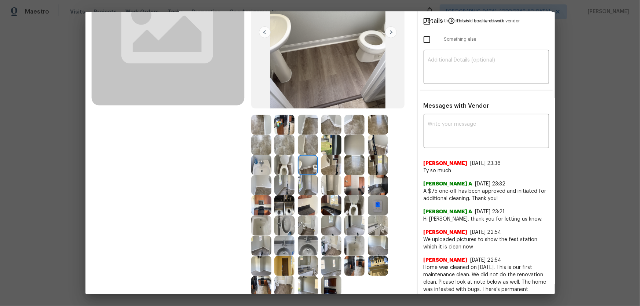
scroll to position [100, 0]
click at [277, 164] on img at bounding box center [284, 166] width 20 height 20
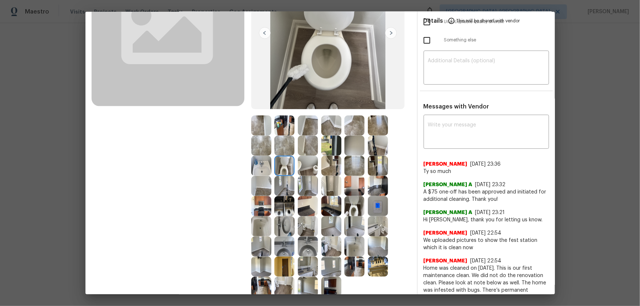
click at [348, 202] on img at bounding box center [354, 206] width 20 height 20
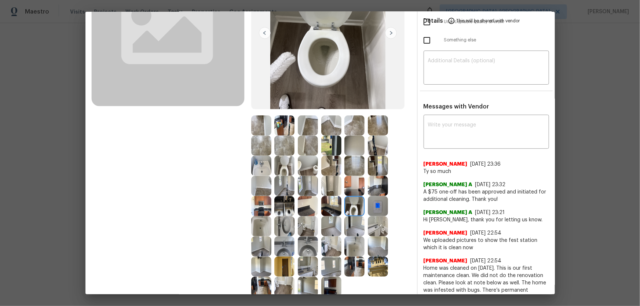
scroll to position [133, 0]
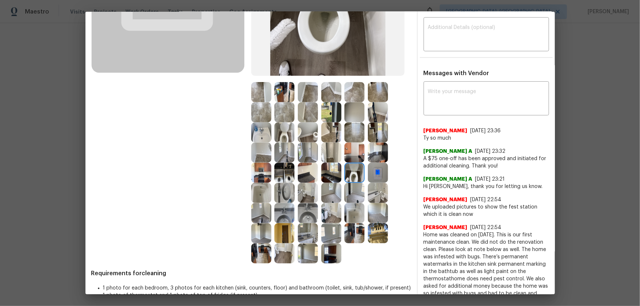
click at [276, 133] on img at bounding box center [284, 132] width 20 height 20
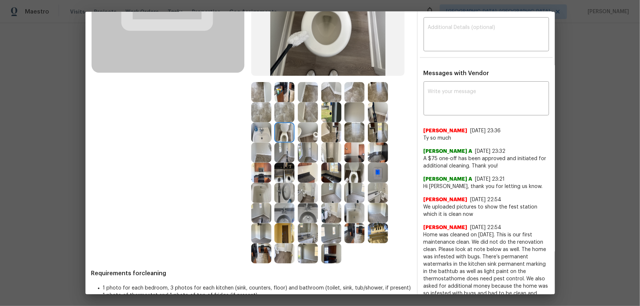
click at [353, 179] on img at bounding box center [354, 173] width 20 height 20
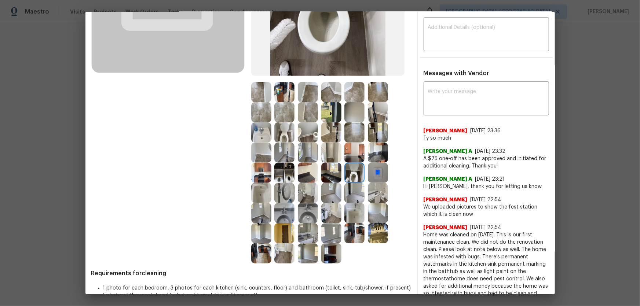
click at [286, 195] on img at bounding box center [284, 193] width 20 height 20
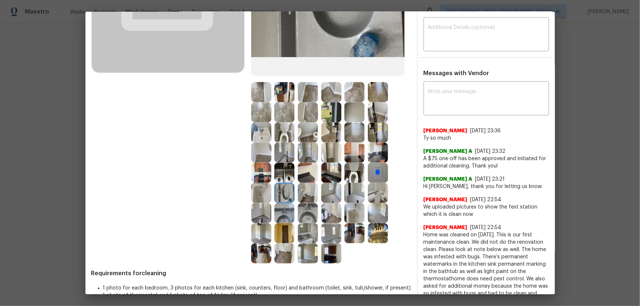
click at [281, 202] on img at bounding box center [284, 213] width 20 height 20
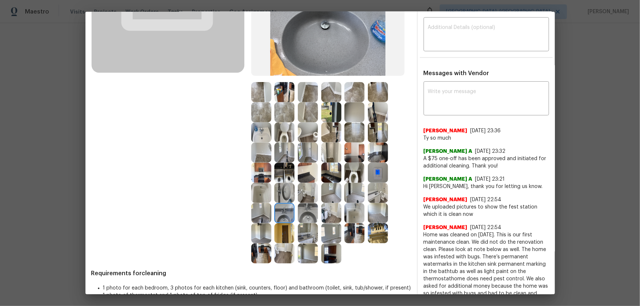
click at [301, 202] on img at bounding box center [308, 213] width 20 height 20
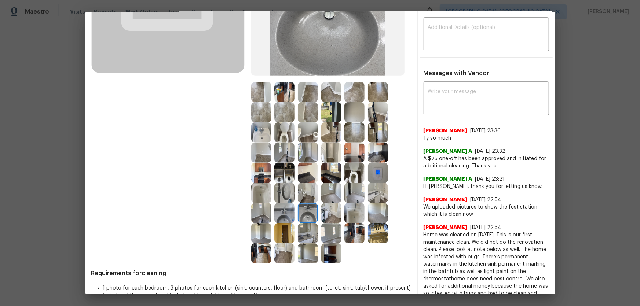
click at [261, 194] on img at bounding box center [261, 193] width 20 height 20
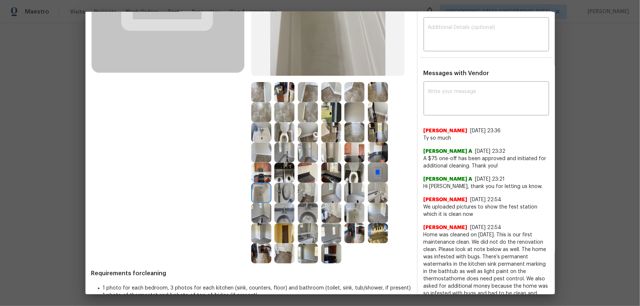
click at [358, 110] on img at bounding box center [354, 112] width 20 height 20
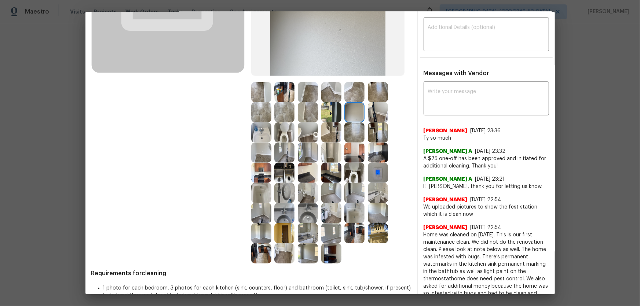
click at [377, 190] on img at bounding box center [378, 193] width 20 height 20
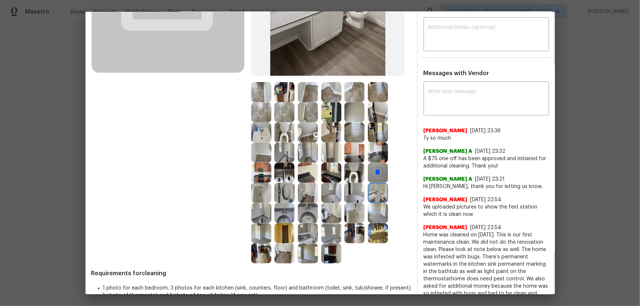
click at [373, 202] on img at bounding box center [378, 233] width 20 height 20
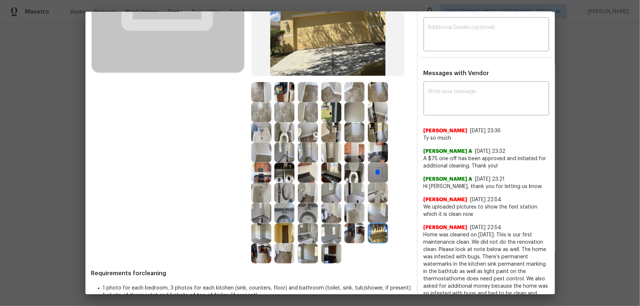
click at [351, 202] on img at bounding box center [354, 233] width 20 height 20
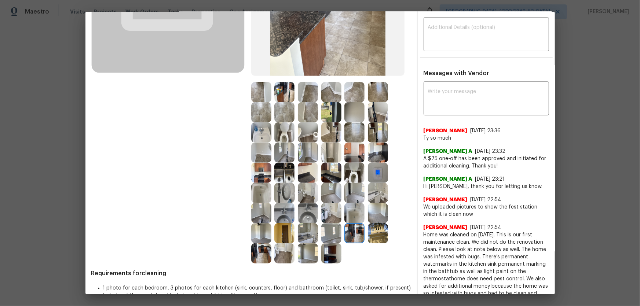
click at [334, 202] on img at bounding box center [331, 233] width 20 height 20
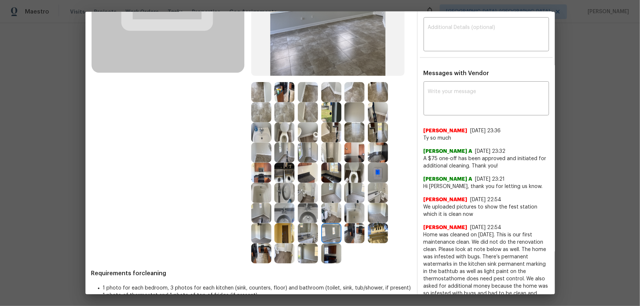
click at [329, 202] on img at bounding box center [331, 253] width 20 height 20
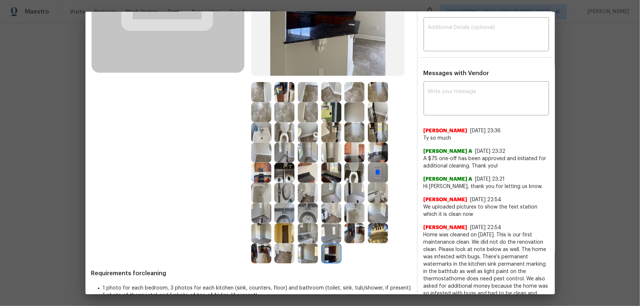
click at [310, 202] on img at bounding box center [308, 253] width 20 height 20
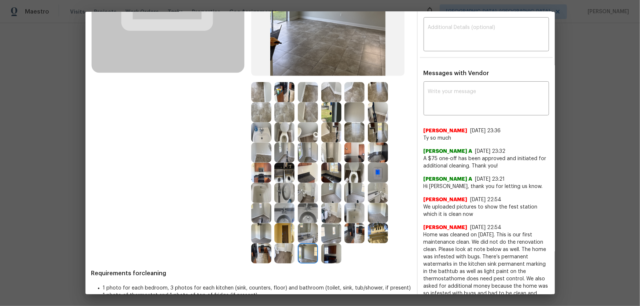
click at [307, 202] on img at bounding box center [308, 233] width 20 height 20
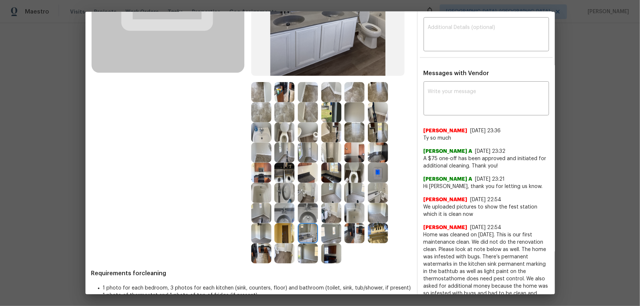
click at [290, 202] on img at bounding box center [284, 233] width 20 height 20
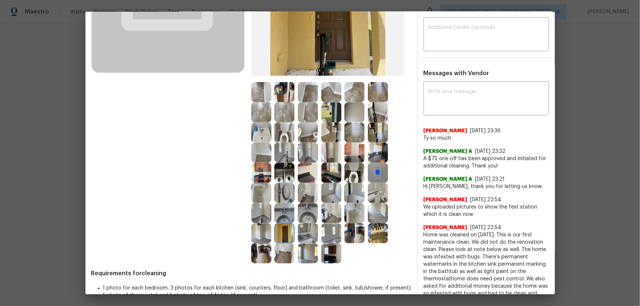
click at [287, 202] on img at bounding box center [284, 213] width 20 height 20
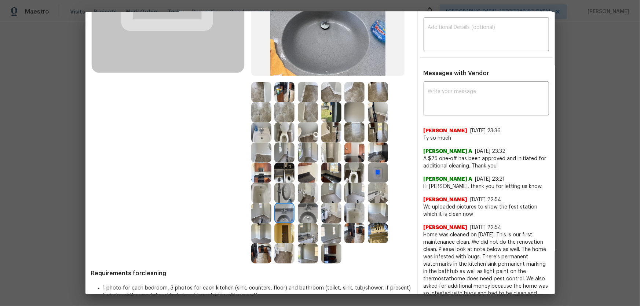
click at [298, 202] on img at bounding box center [308, 213] width 20 height 20
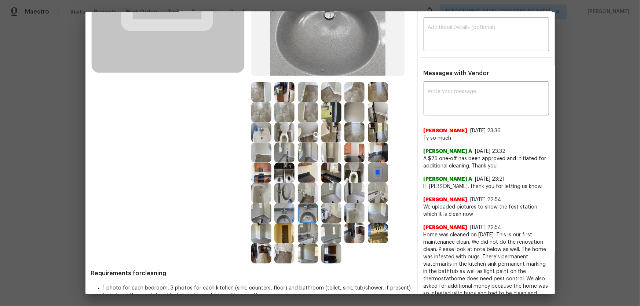
click at [286, 190] on img at bounding box center [284, 193] width 20 height 20
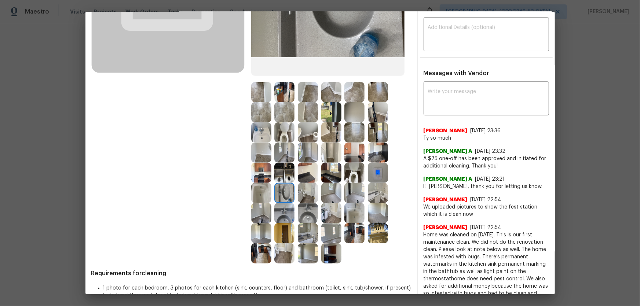
click at [256, 189] on img at bounding box center [261, 193] width 20 height 20
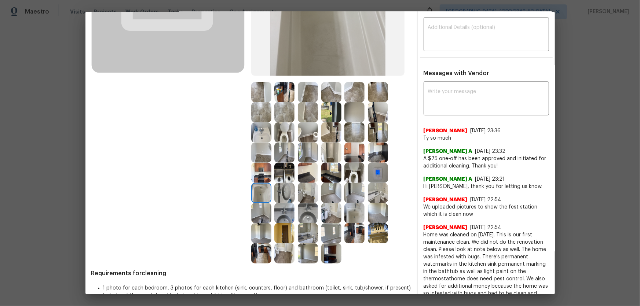
click at [348, 202] on img at bounding box center [354, 213] width 20 height 20
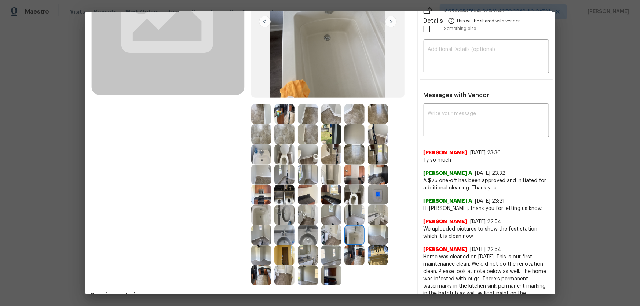
scroll to position [100, 0]
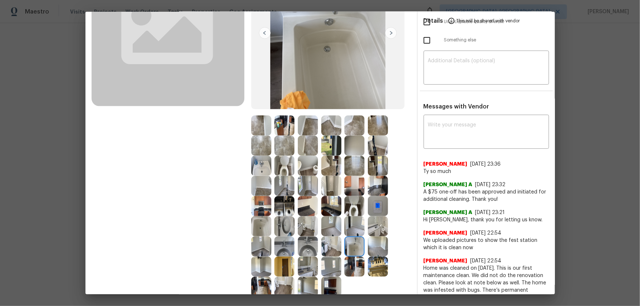
click at [260, 202] on img at bounding box center [261, 226] width 20 height 20
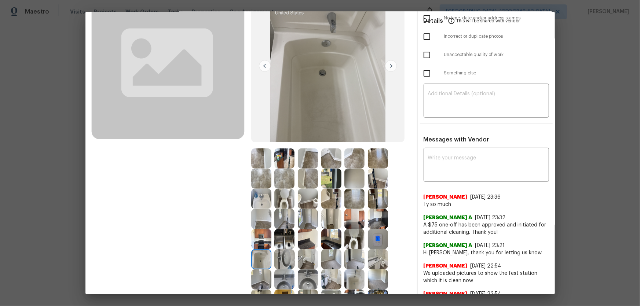
scroll to position [66, 0]
click at [309, 202] on img at bounding box center [308, 219] width 20 height 20
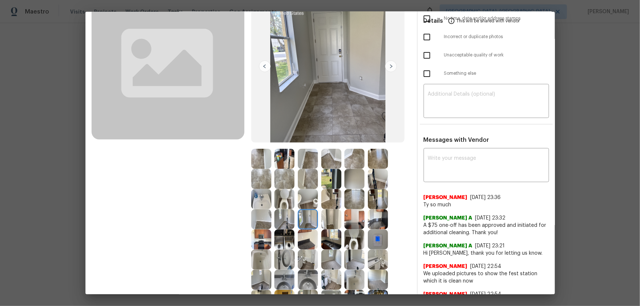
click at [286, 202] on img at bounding box center [284, 240] width 20 height 20
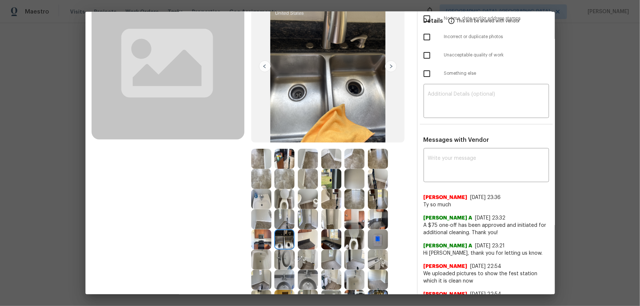
click at [310, 202] on img at bounding box center [308, 240] width 20 height 20
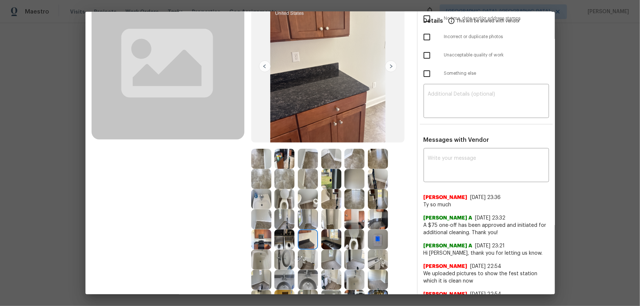
click at [326, 202] on img at bounding box center [331, 240] width 20 height 20
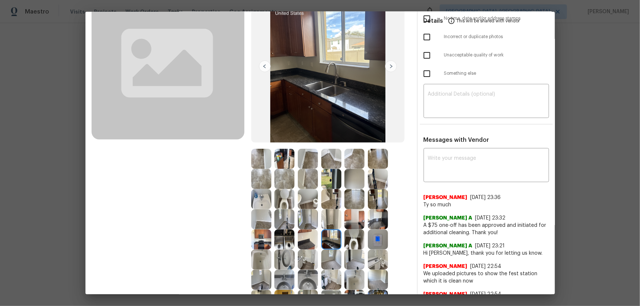
click at [326, 202] on img at bounding box center [331, 260] width 20 height 20
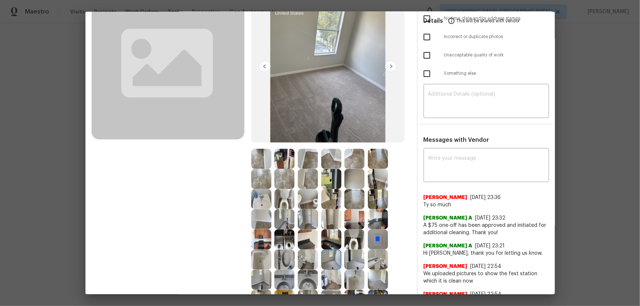
click at [349, 202] on img at bounding box center [354, 260] width 20 height 20
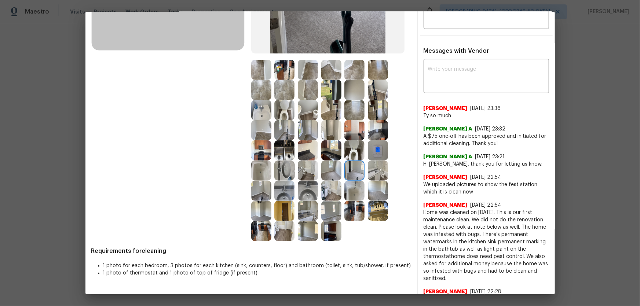
scroll to position [166, 0]
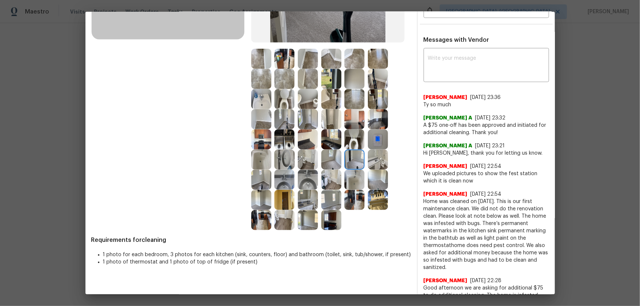
click at [304, 202] on img at bounding box center [308, 220] width 20 height 20
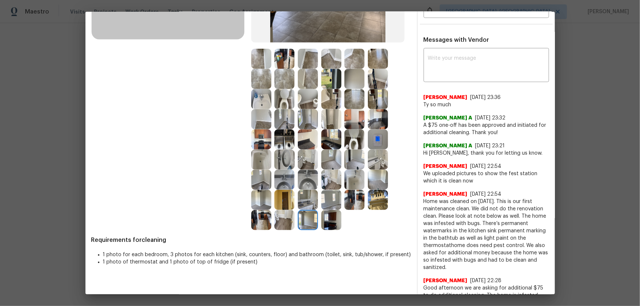
click at [251, 199] on img at bounding box center [261, 200] width 20 height 20
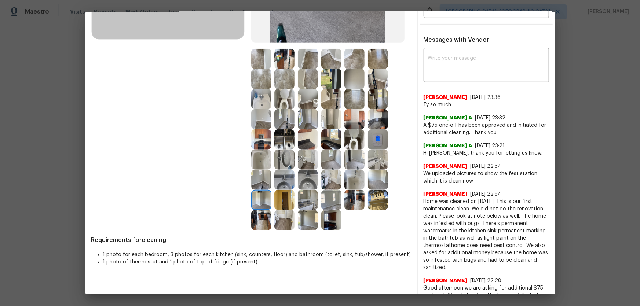
click at [281, 202] on img at bounding box center [284, 200] width 20 height 20
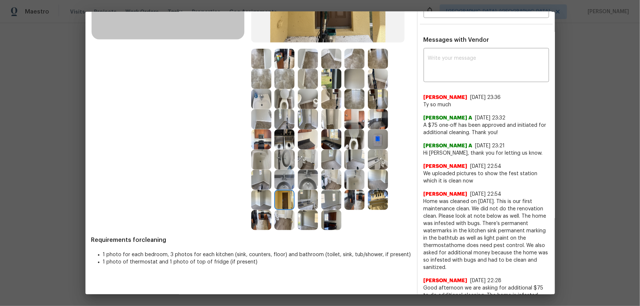
click at [300, 202] on img at bounding box center [308, 200] width 20 height 20
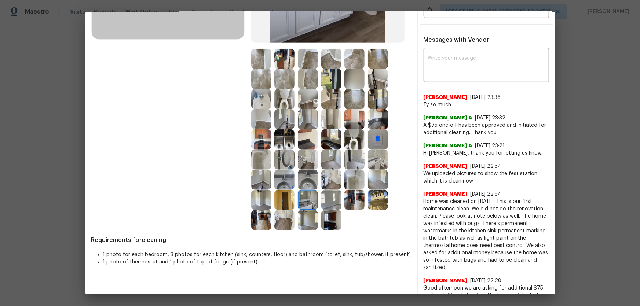
click at [333, 202] on img at bounding box center [331, 200] width 20 height 20
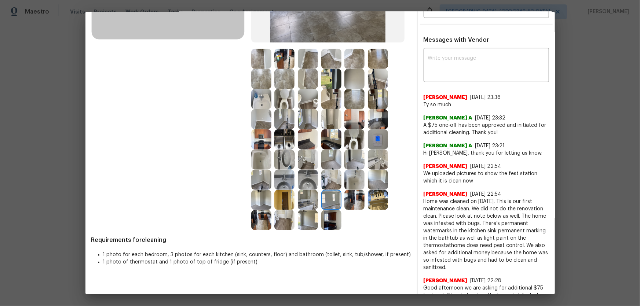
click at [345, 202] on img at bounding box center [354, 200] width 20 height 20
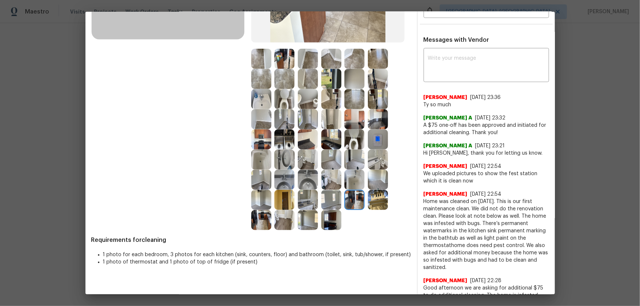
click at [378, 202] on img at bounding box center [378, 200] width 20 height 20
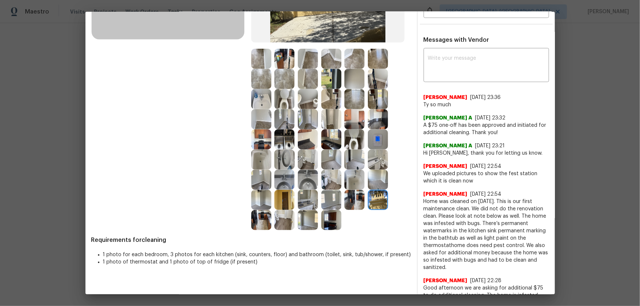
click at [377, 184] on img at bounding box center [378, 180] width 20 height 20
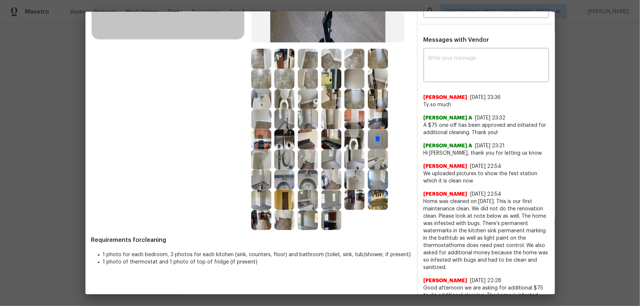
click at [359, 183] on img at bounding box center [354, 180] width 20 height 20
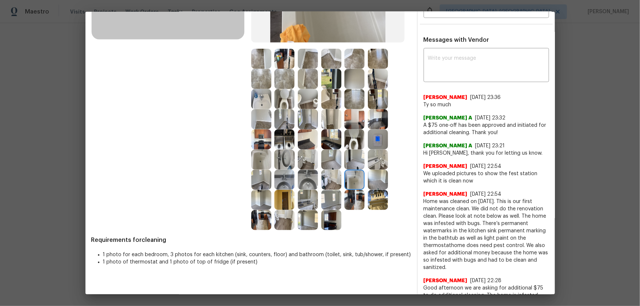
click at [321, 183] on img at bounding box center [331, 180] width 20 height 20
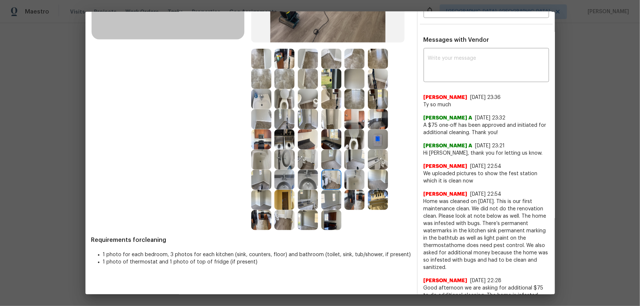
click at [311, 183] on img at bounding box center [308, 180] width 20 height 20
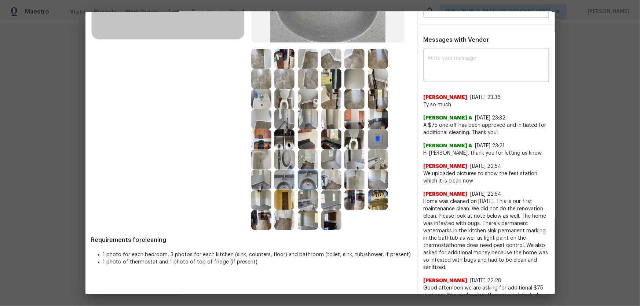
click at [283, 180] on img at bounding box center [284, 180] width 20 height 20
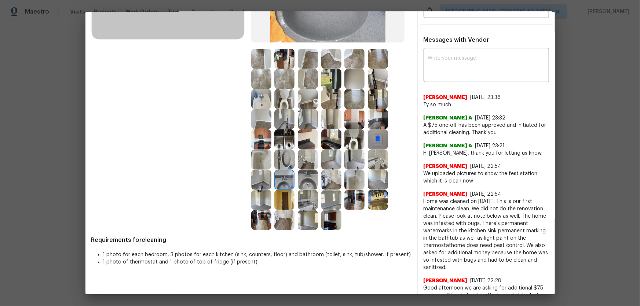
click at [281, 163] on img at bounding box center [284, 160] width 20 height 20
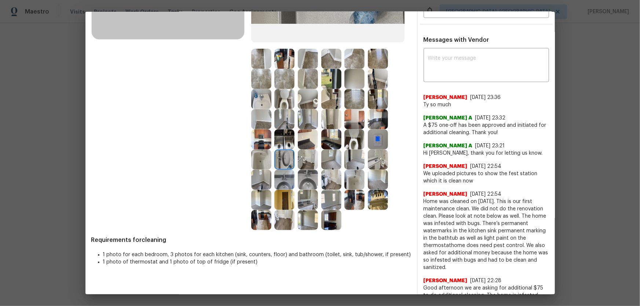
click at [280, 146] on img at bounding box center [284, 139] width 20 height 20
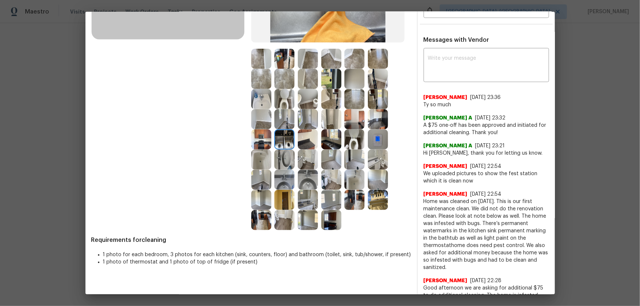
click at [304, 145] on img at bounding box center [308, 139] width 20 height 20
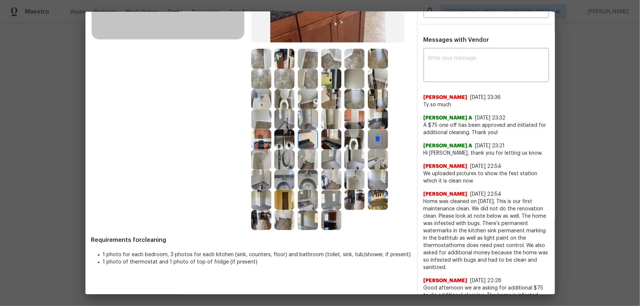
click at [336, 145] on img at bounding box center [331, 139] width 20 height 20
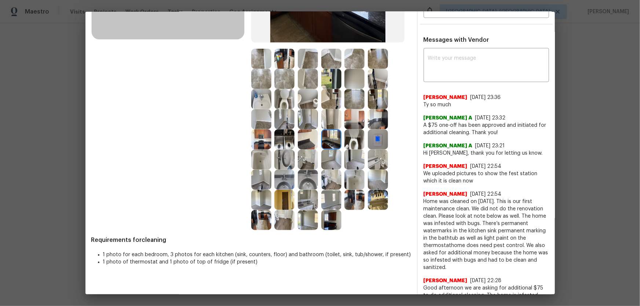
click at [370, 146] on img at bounding box center [378, 139] width 20 height 20
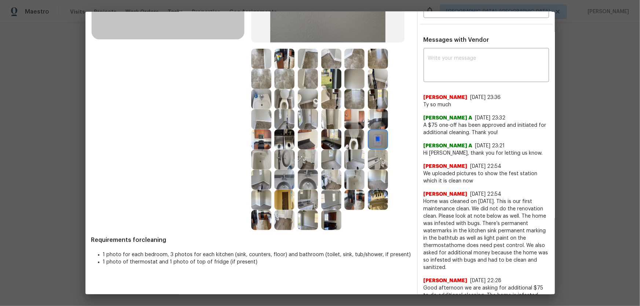
click at [358, 123] on img at bounding box center [354, 119] width 20 height 20
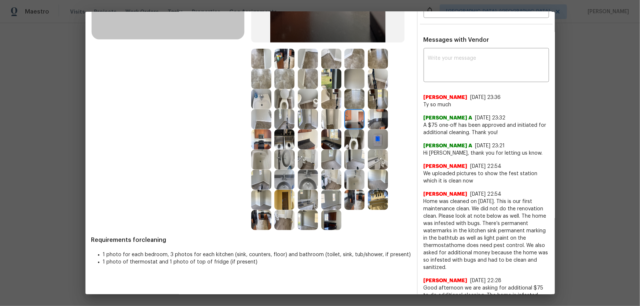
click at [368, 123] on img at bounding box center [378, 119] width 20 height 20
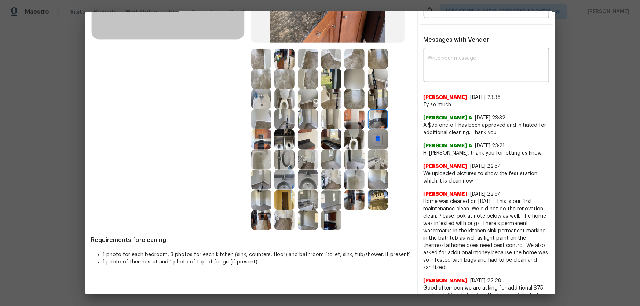
click at [375, 96] on img at bounding box center [378, 99] width 20 height 20
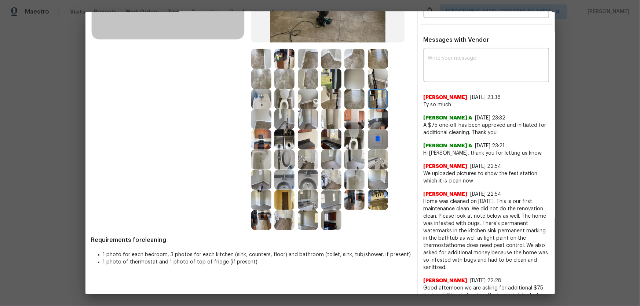
click at [349, 99] on img at bounding box center [354, 99] width 20 height 20
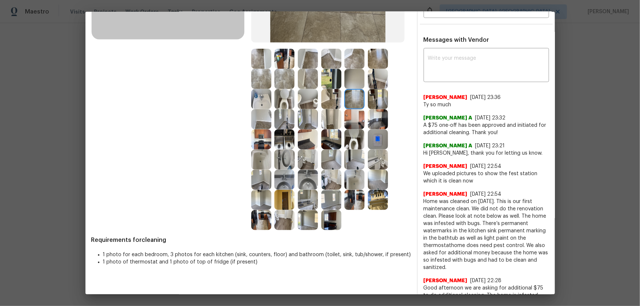
click at [331, 99] on img at bounding box center [331, 99] width 20 height 20
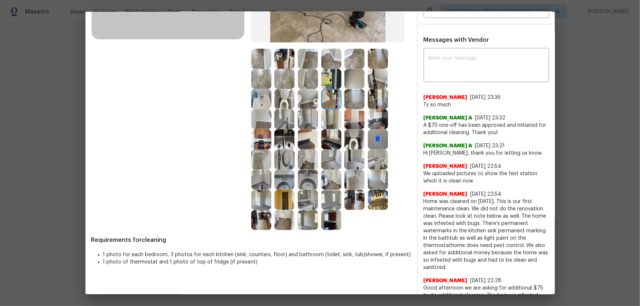
click at [328, 84] on img at bounding box center [331, 79] width 20 height 20
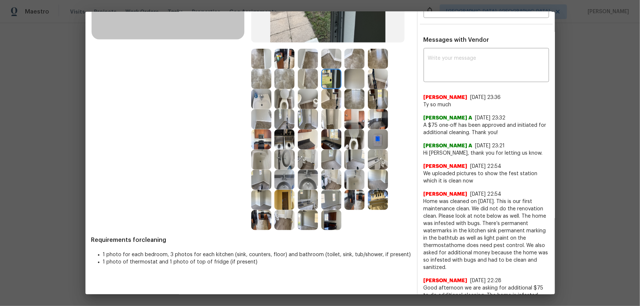
click at [308, 78] on img at bounding box center [308, 79] width 20 height 20
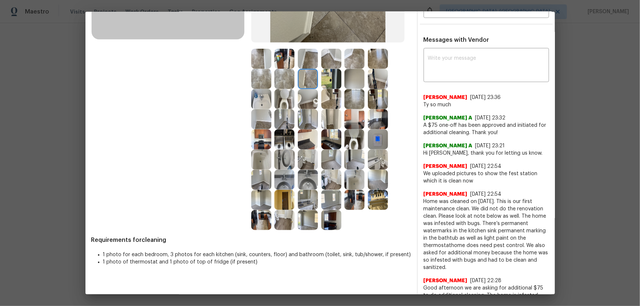
click at [304, 60] on img at bounding box center [308, 59] width 20 height 20
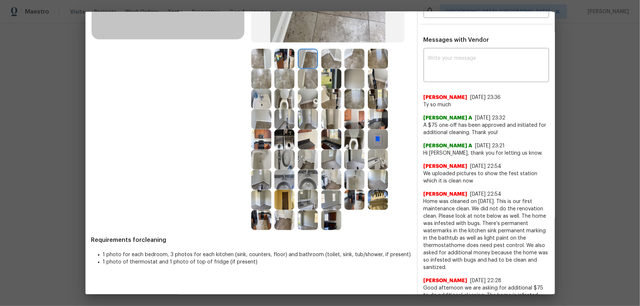
click at [285, 59] on img at bounding box center [284, 59] width 20 height 20
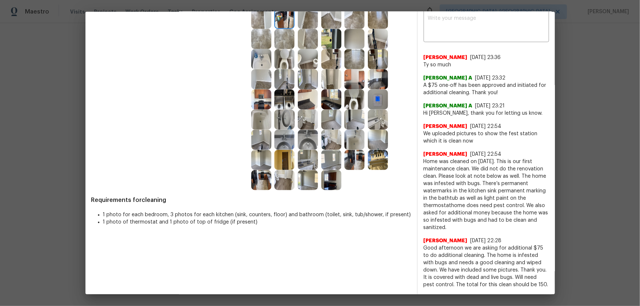
scroll to position [213, 0]
click at [305, 157] on img at bounding box center [308, 160] width 20 height 20
click at [282, 157] on img at bounding box center [284, 160] width 20 height 20
click at [283, 172] on img at bounding box center [284, 180] width 20 height 20
click at [263, 172] on img at bounding box center [261, 180] width 20 height 20
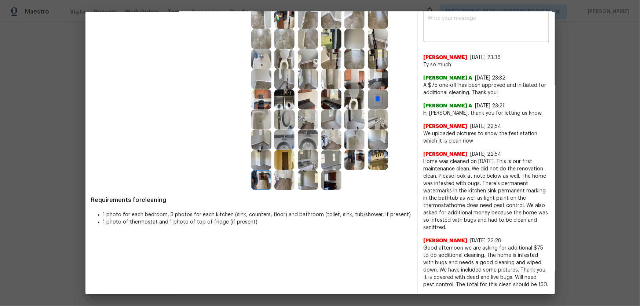
click at [333, 180] on img at bounding box center [331, 180] width 20 height 20
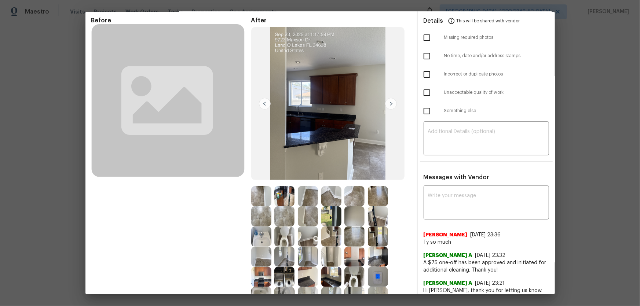
scroll to position [100, 0]
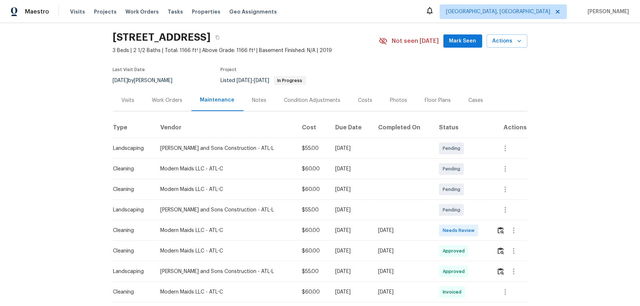
scroll to position [33, 0]
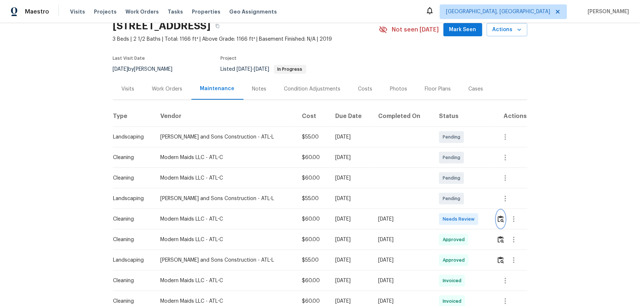
click at [455, 202] on img "button" at bounding box center [501, 219] width 6 height 7
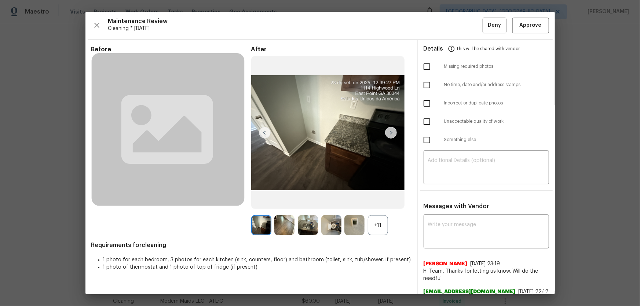
click at [372, 202] on div "+11" at bounding box center [378, 225] width 20 height 20
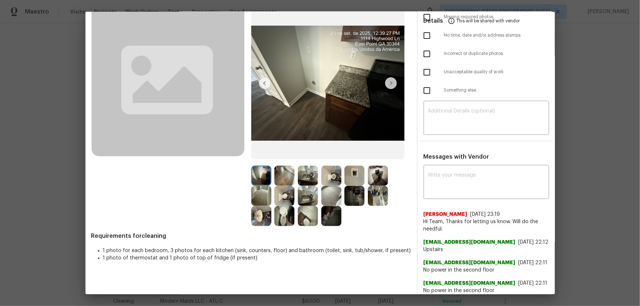
scroll to position [133, 0]
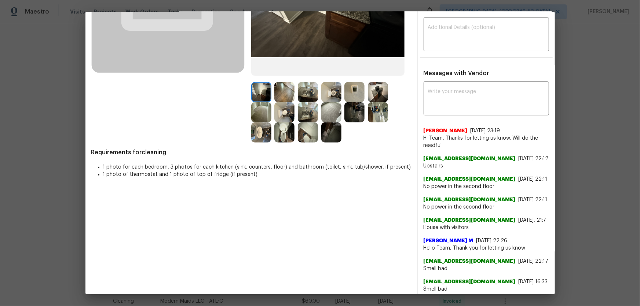
click at [282, 130] on img at bounding box center [284, 132] width 20 height 20
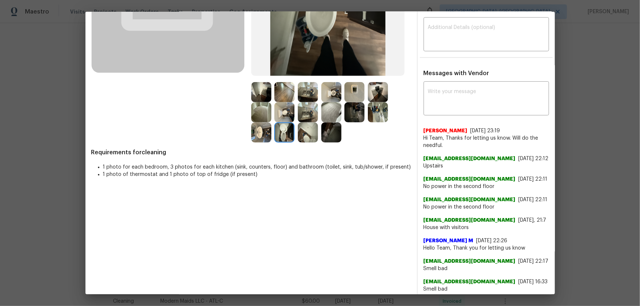
click at [327, 96] on img at bounding box center [331, 92] width 20 height 20
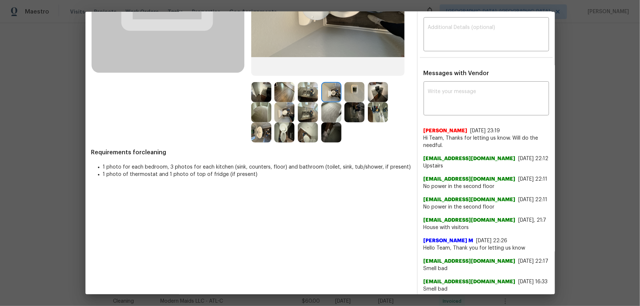
click at [261, 134] on img at bounding box center [261, 132] width 20 height 20
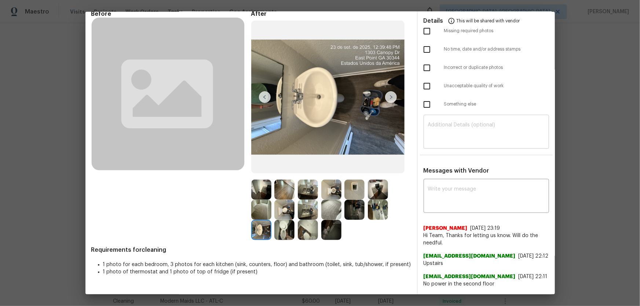
scroll to position [33, 0]
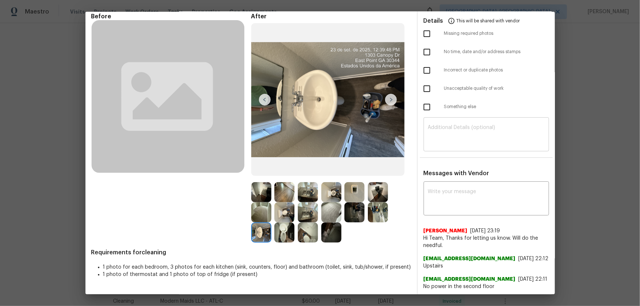
click at [432, 125] on textarea at bounding box center [486, 135] width 117 height 21
paste textarea "Maintenance Audit Team: Hello! Unfortunately, this cleaning visit completed on …"
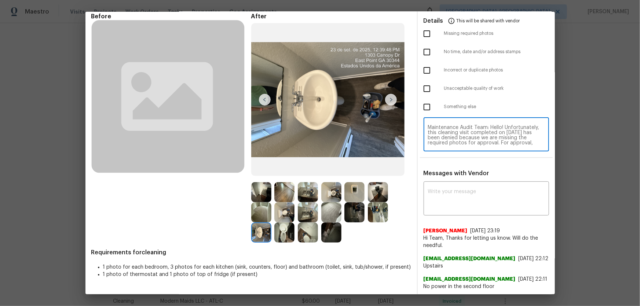
scroll to position [62, 0]
type textarea "Maintenance Audit Team: Hello! Unfortunately, this cleaning visit completed on …"
click at [450, 202] on div "x ​" at bounding box center [486, 199] width 125 height 32
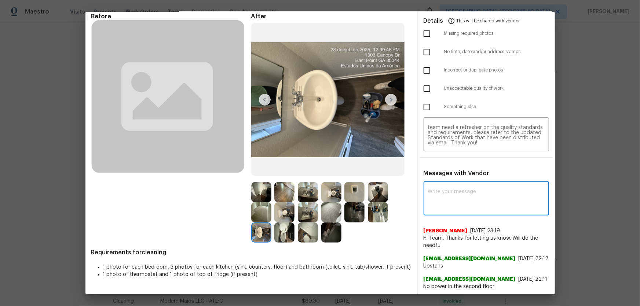
paste textarea "Maintenance Audit Team: Hello! Unfortunately, this cleaning visit completed on …"
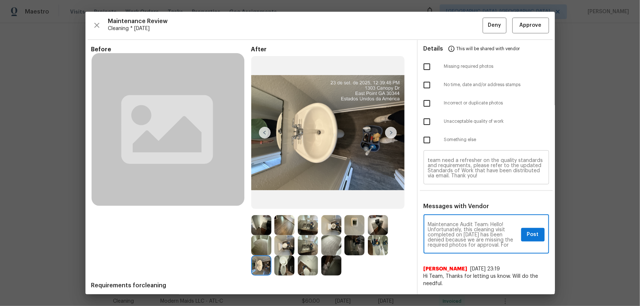
scroll to position [0, 0]
type textarea "Maintenance Audit Team: Hello! Unfortunately, this cleaning visit completed on …"
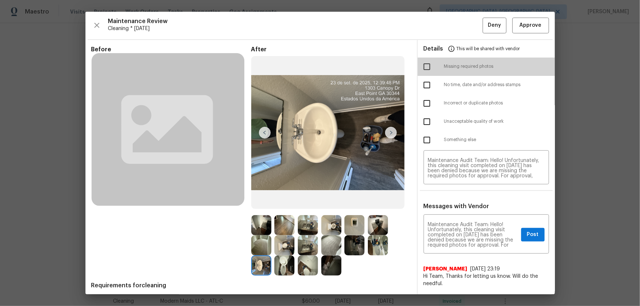
click at [419, 67] on input "checkbox" at bounding box center [426, 66] width 15 height 15
checkbox input "true"
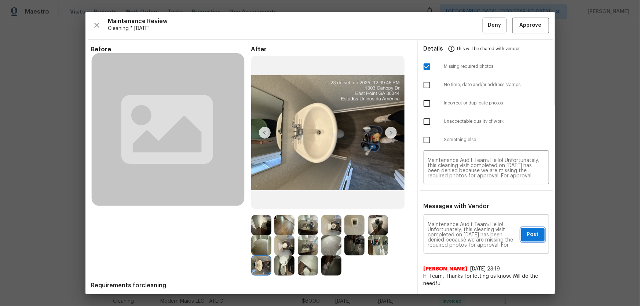
click at [455, 202] on span "Post" at bounding box center [533, 234] width 12 height 9
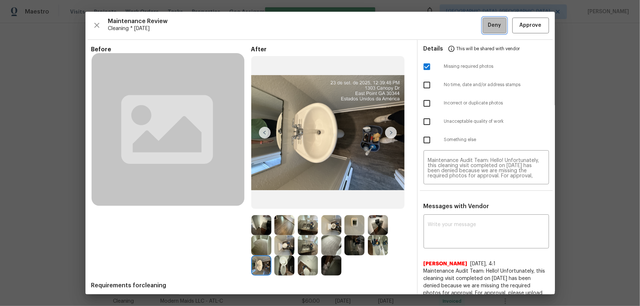
click at [455, 29] on span "Deny" at bounding box center [494, 25] width 13 height 9
